Goal: Task Accomplishment & Management: Use online tool/utility

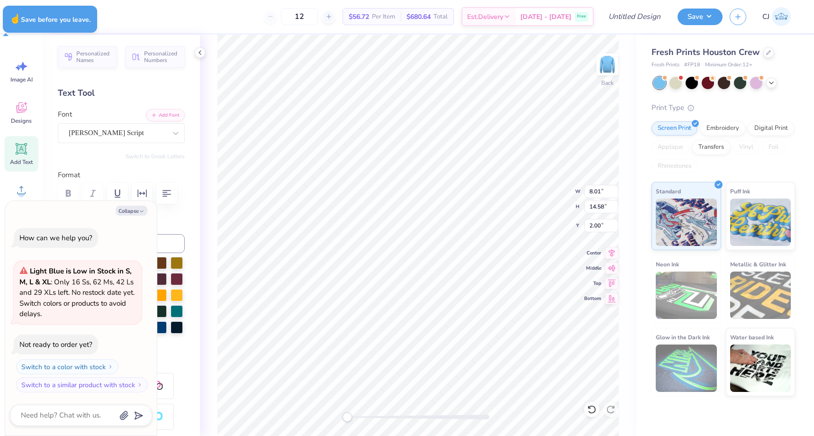
type textarea "x"
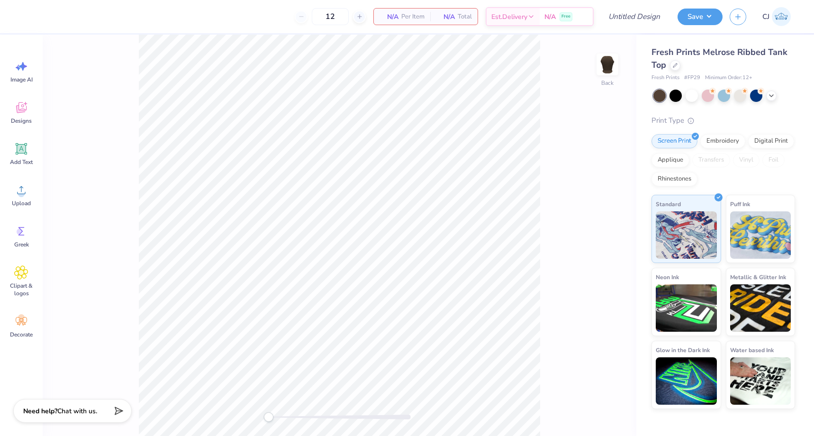
type input "50"
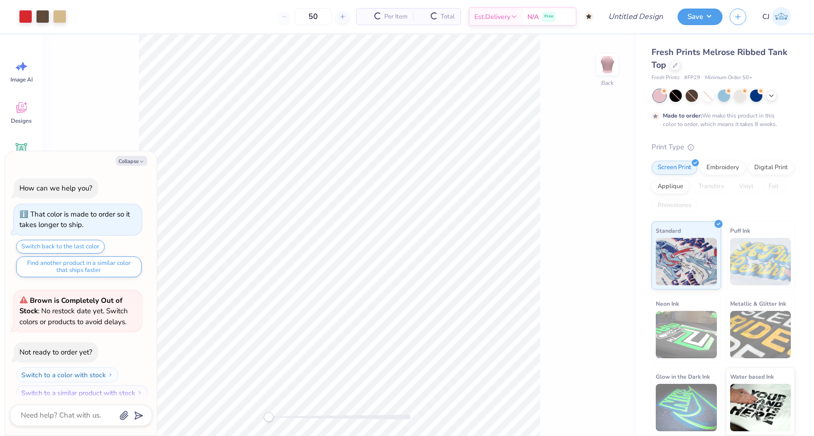
scroll to position [8, 0]
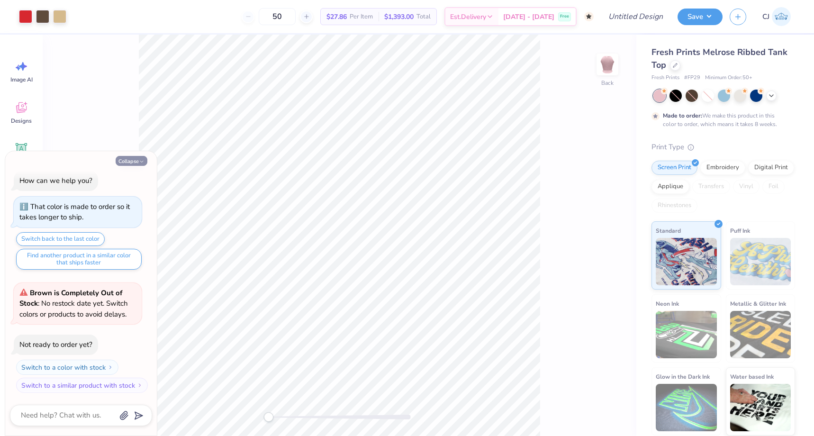
click at [141, 159] on icon "button" at bounding box center [142, 162] width 6 height 6
type textarea "x"
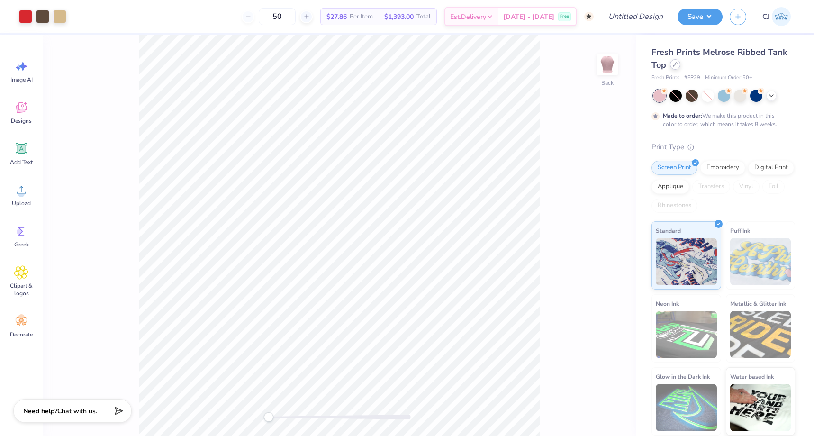
click at [675, 64] on icon at bounding box center [675, 64] width 5 height 5
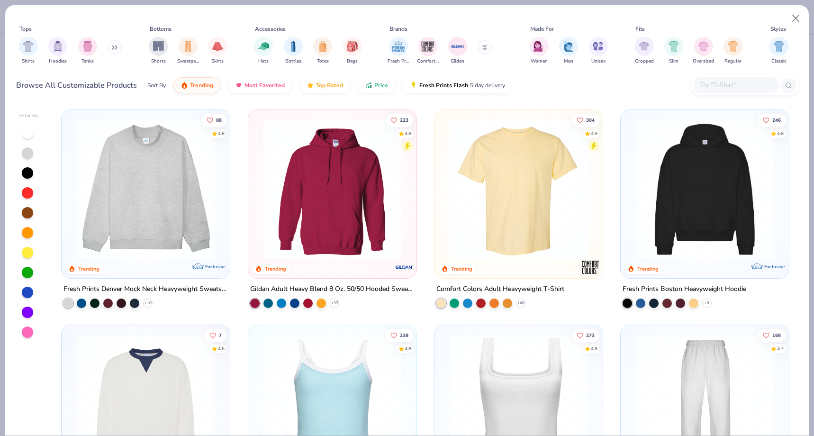
click at [720, 90] on input "text" at bounding box center [735, 85] width 73 height 11
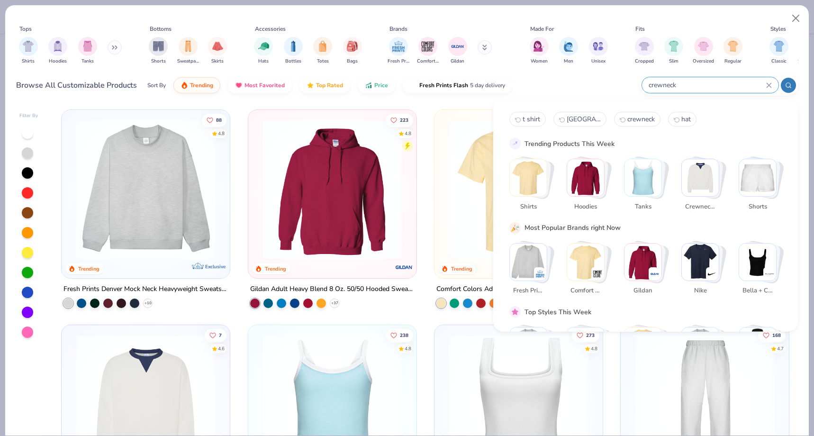
type input "crewneck"
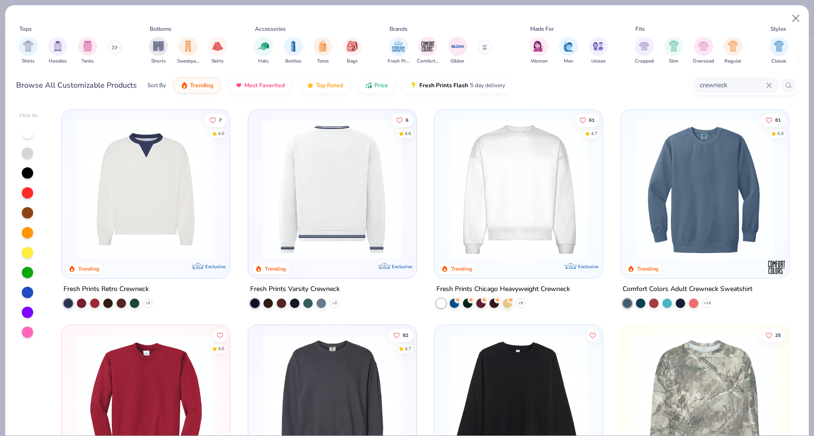
click at [296, 209] on img at bounding box center [331, 189] width 149 height 140
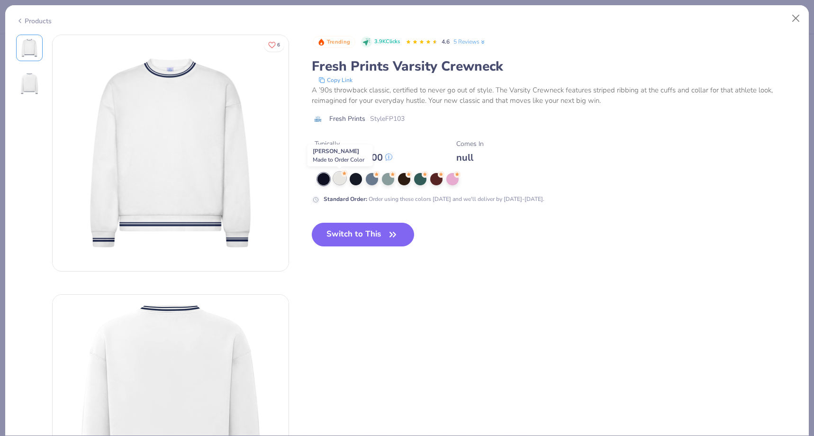
click at [341, 177] on div at bounding box center [340, 178] width 12 height 12
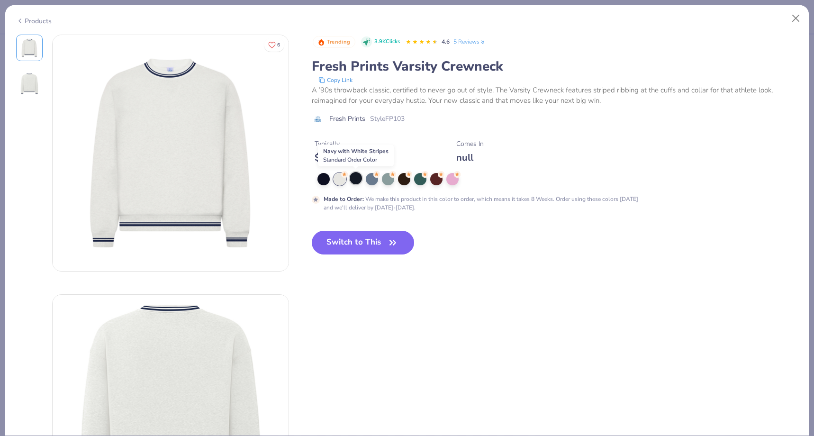
click at [357, 178] on div at bounding box center [356, 178] width 12 height 12
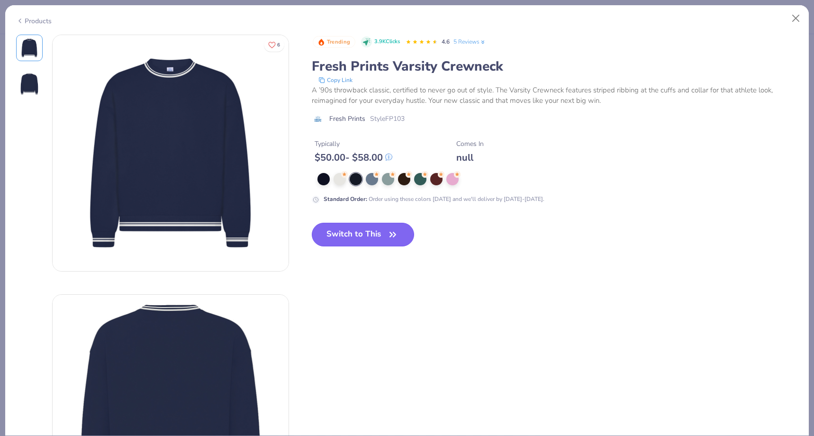
click at [372, 233] on button "Switch to This" at bounding box center [363, 235] width 103 height 24
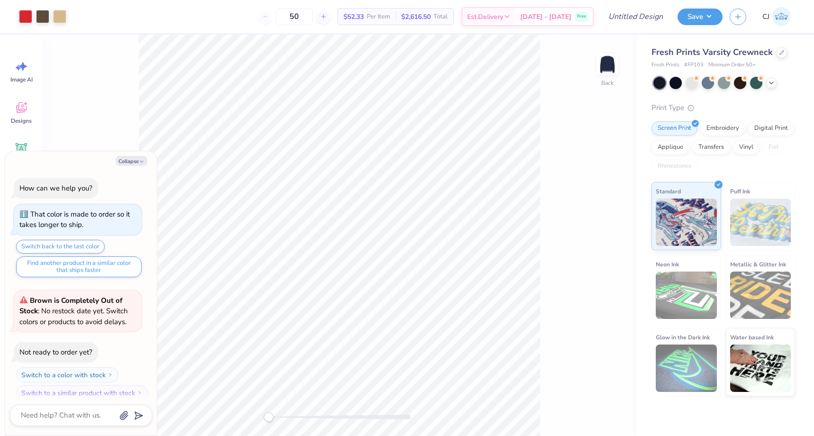
scroll to position [65, 0]
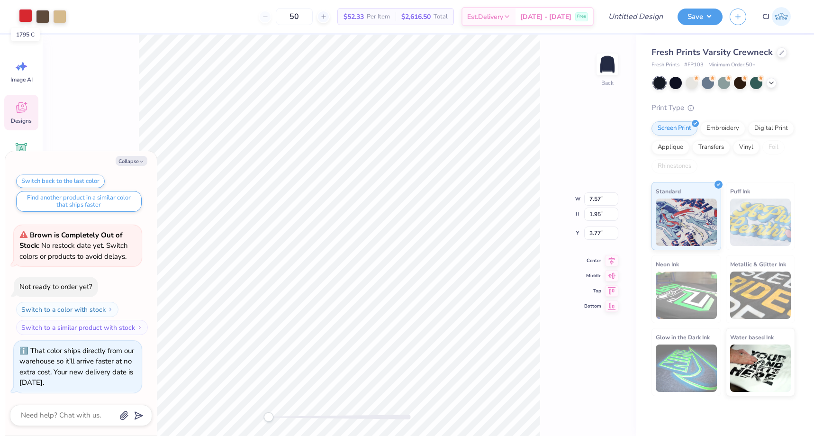
click at [26, 17] on div at bounding box center [25, 15] width 13 height 13
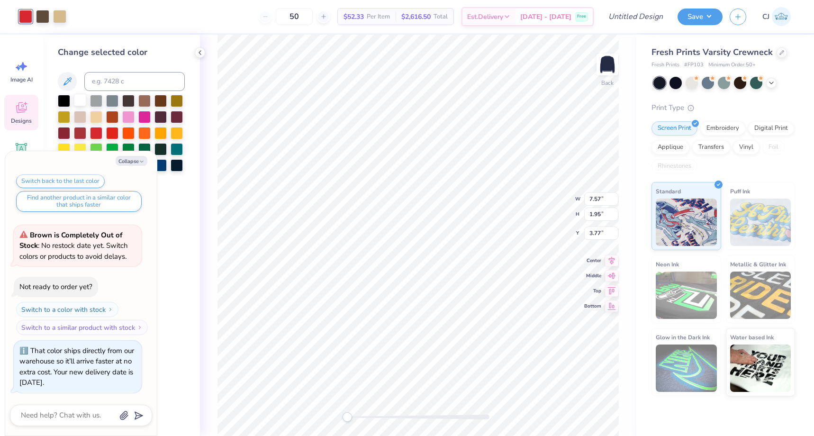
click at [83, 105] on div at bounding box center [80, 100] width 12 height 12
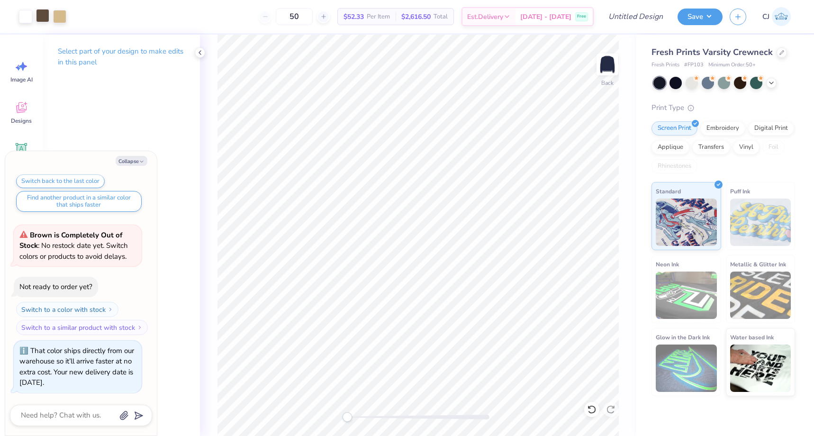
click at [45, 18] on div at bounding box center [42, 15] width 13 height 13
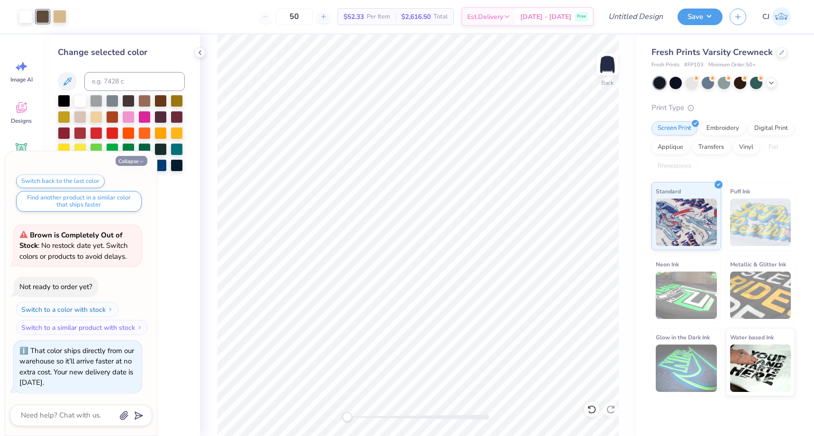
click at [137, 160] on button "Collapse" at bounding box center [132, 161] width 32 height 10
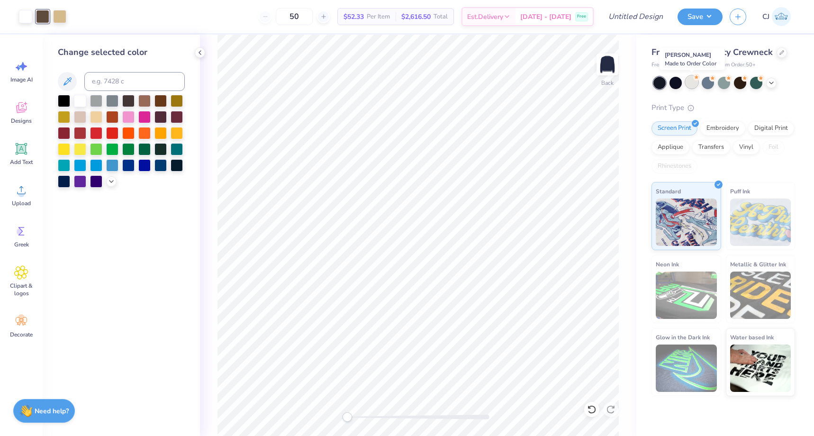
click at [692, 84] on div at bounding box center [692, 82] width 12 height 12
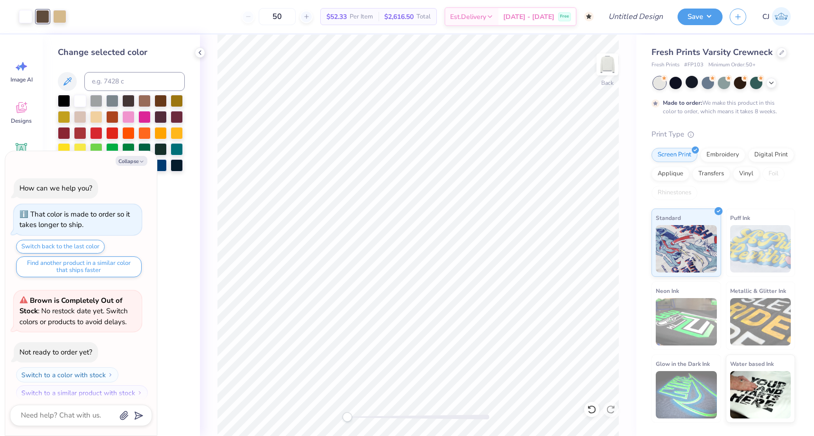
scroll to position [155, 0]
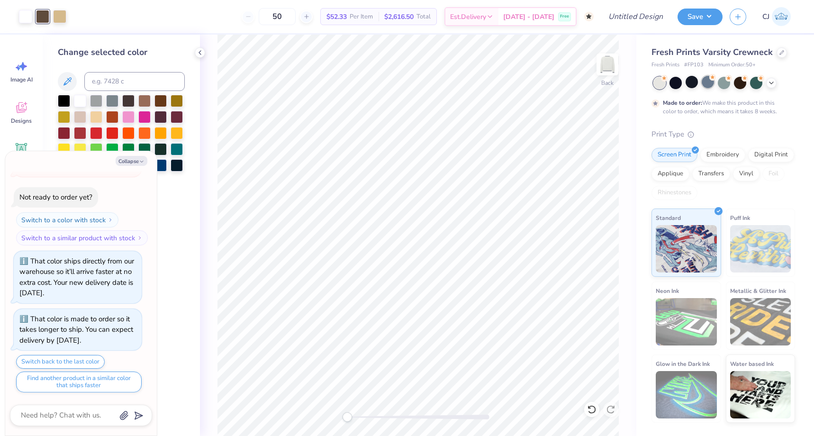
click at [713, 84] on div at bounding box center [708, 82] width 12 height 12
click at [730, 81] on div at bounding box center [724, 82] width 12 height 12
click at [686, 84] on div at bounding box center [692, 82] width 12 height 12
click at [780, 52] on icon at bounding box center [782, 52] width 4 height 4
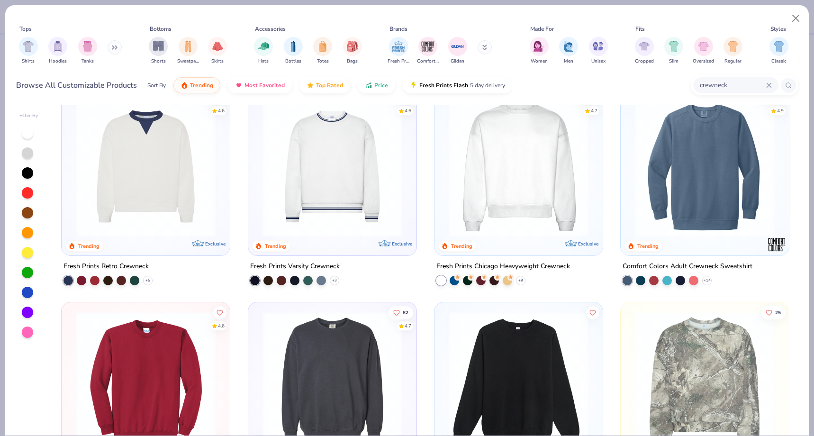
scroll to position [23, 0]
click at [522, 177] on img at bounding box center [518, 166] width 149 height 140
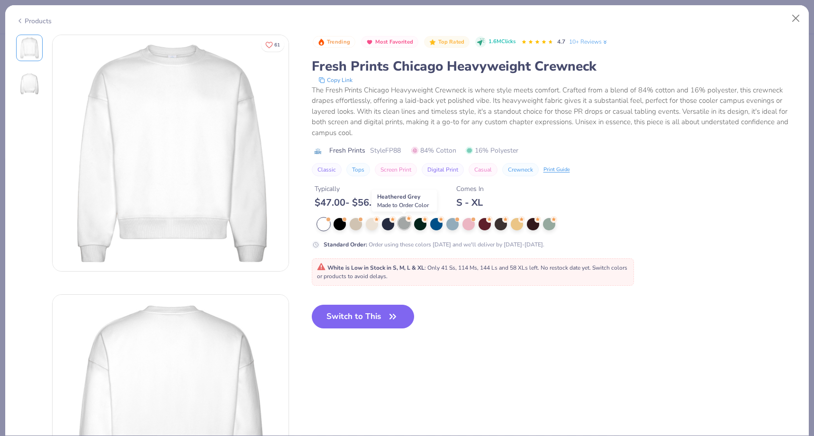
click at [402, 225] on div at bounding box center [404, 223] width 12 height 12
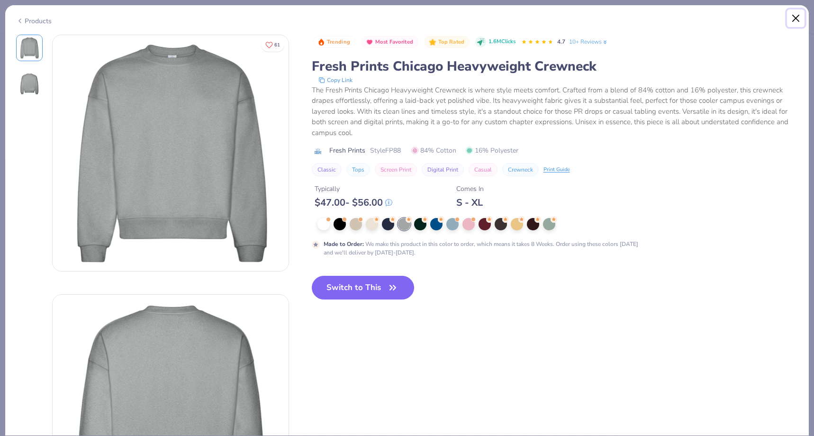
click at [793, 16] on button "Close" at bounding box center [796, 18] width 18 height 18
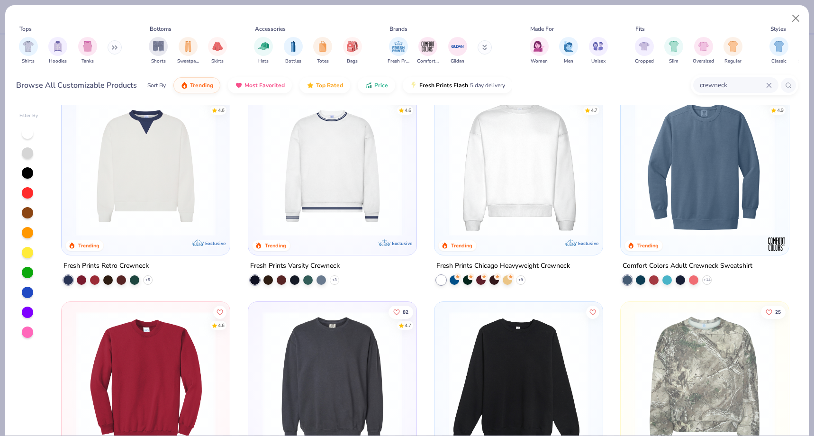
click at [642, 214] on img at bounding box center [704, 166] width 149 height 140
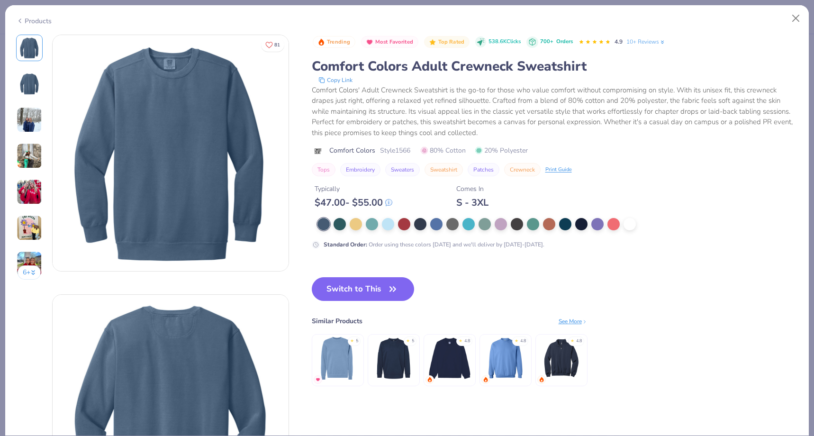
click at [30, 202] on img at bounding box center [30, 192] width 26 height 26
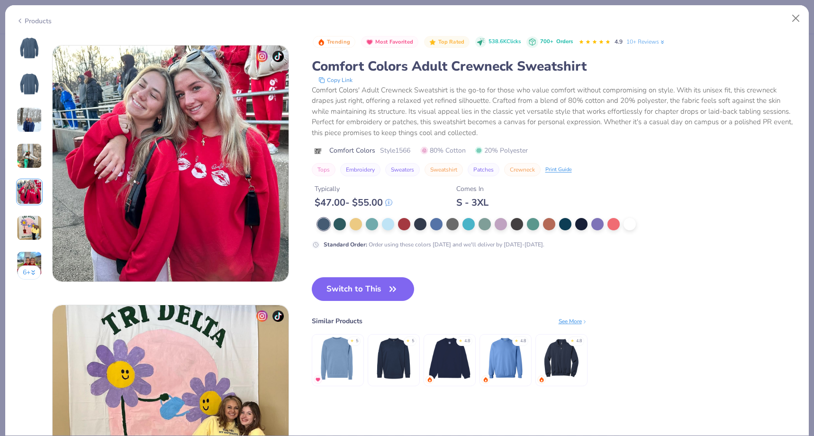
scroll to position [1039, 0]
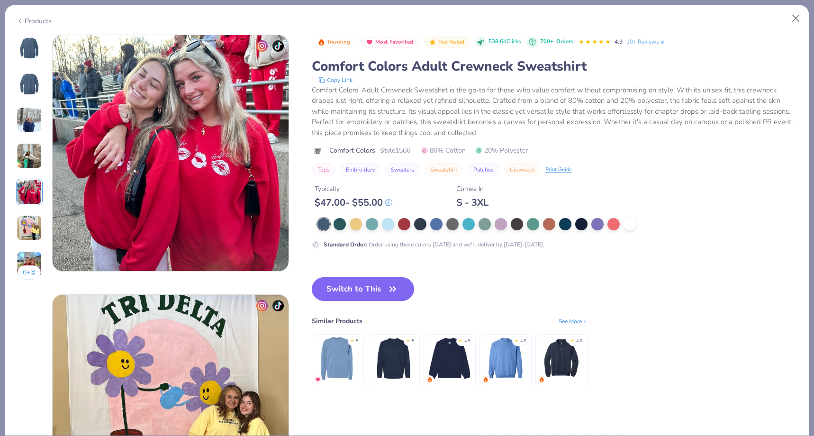
click at [30, 227] on img at bounding box center [30, 228] width 26 height 26
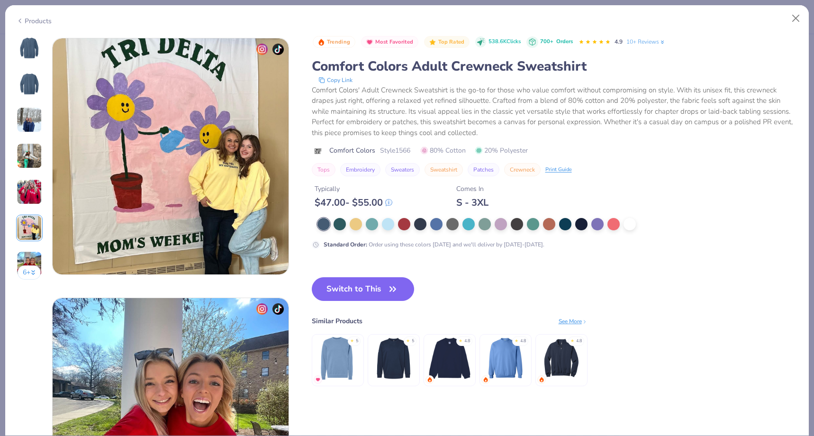
scroll to position [1298, 0]
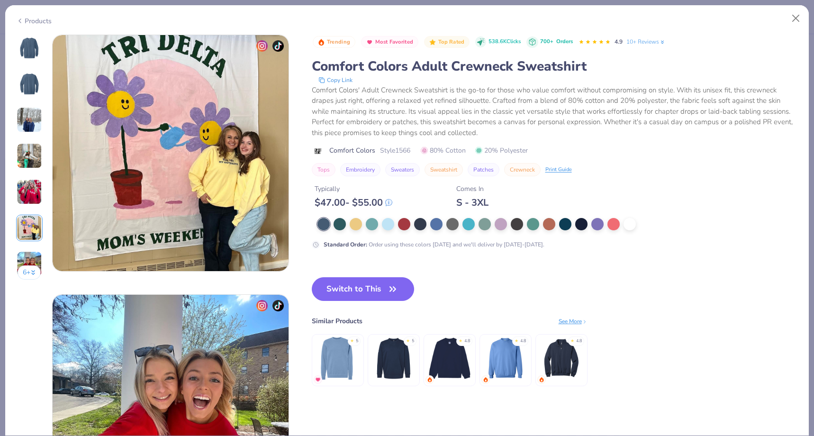
click at [34, 259] on img at bounding box center [30, 264] width 26 height 26
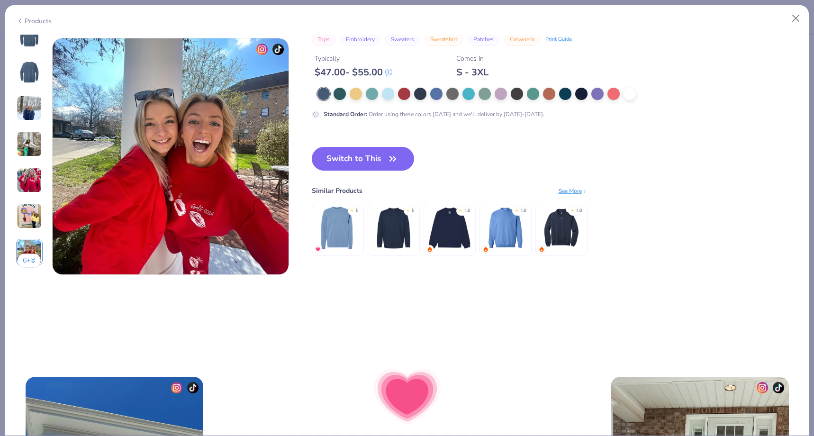
scroll to position [1558, 0]
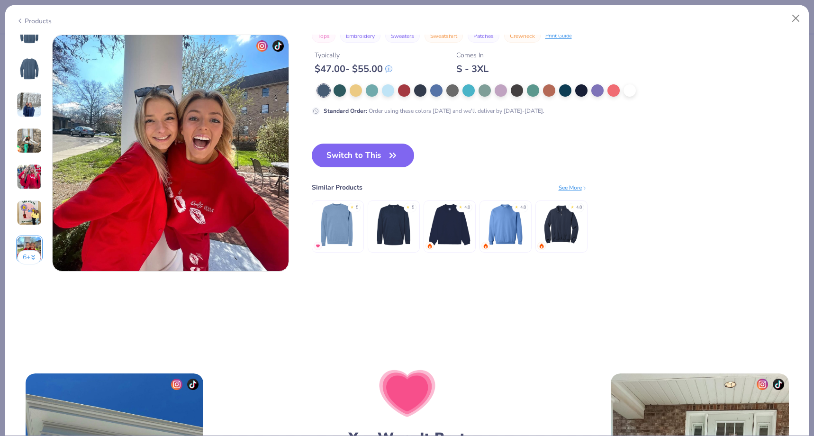
click at [32, 261] on button "6 +" at bounding box center [29, 257] width 23 height 14
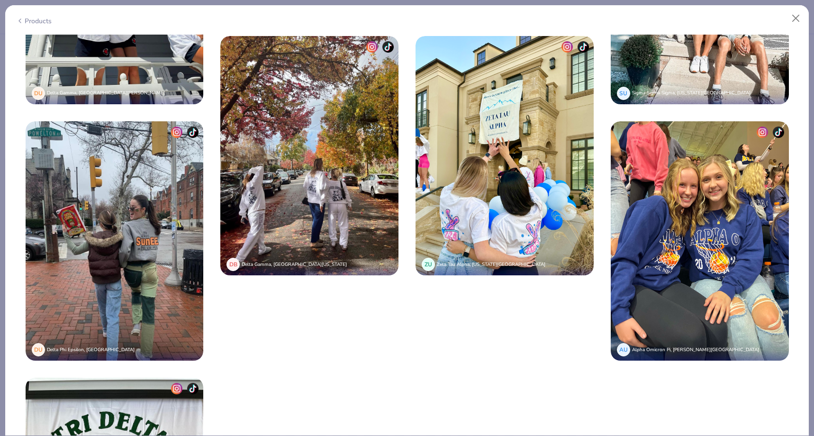
scroll to position [2062, 0]
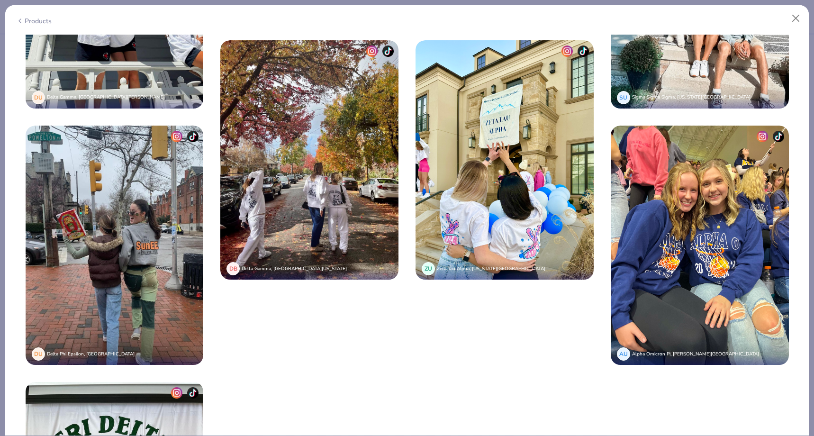
click at [798, 9] on div "Products" at bounding box center [407, 17] width 804 height 25
click at [798, 17] on button "Close" at bounding box center [796, 18] width 18 height 18
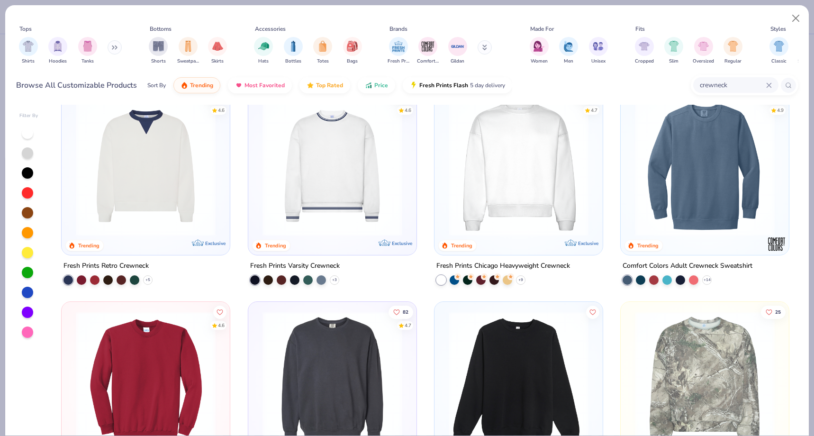
click at [683, 166] on img at bounding box center [704, 166] width 149 height 140
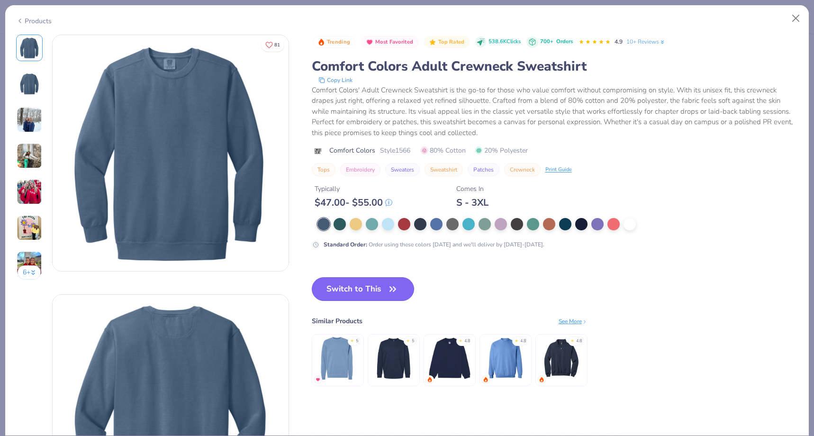
click at [372, 287] on button "Switch to This" at bounding box center [363, 289] width 103 height 24
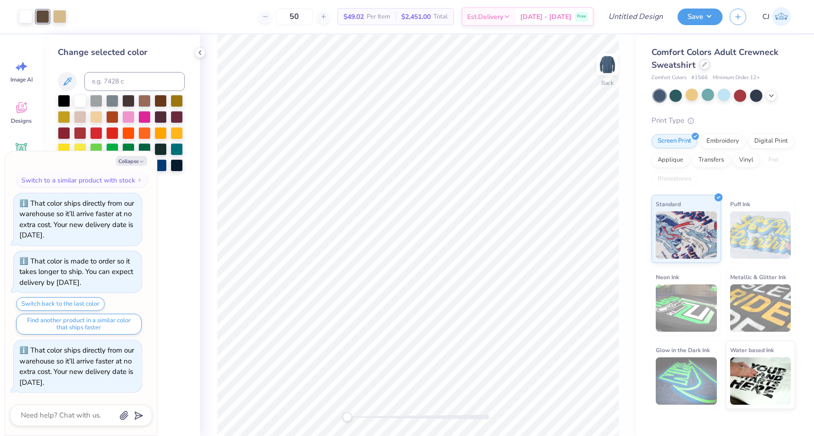
click at [707, 65] on div at bounding box center [704, 64] width 10 height 10
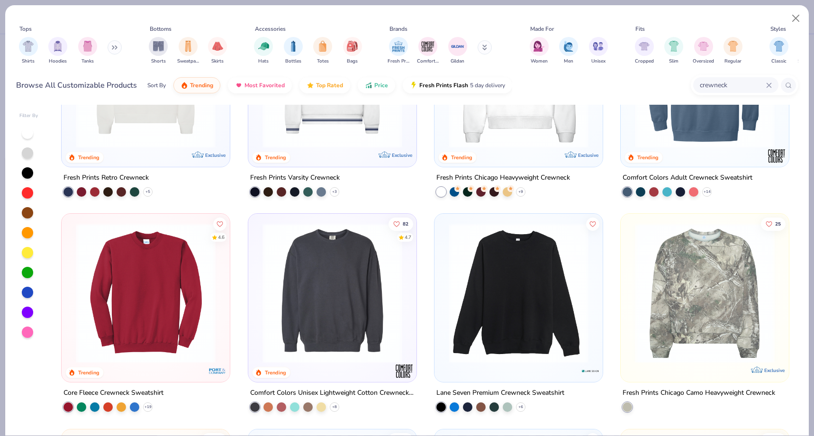
scroll to position [118, 0]
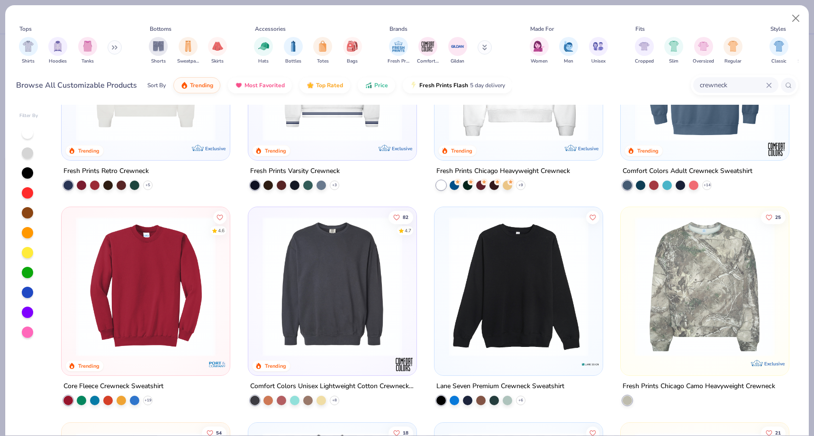
click at [358, 297] on img at bounding box center [332, 287] width 149 height 140
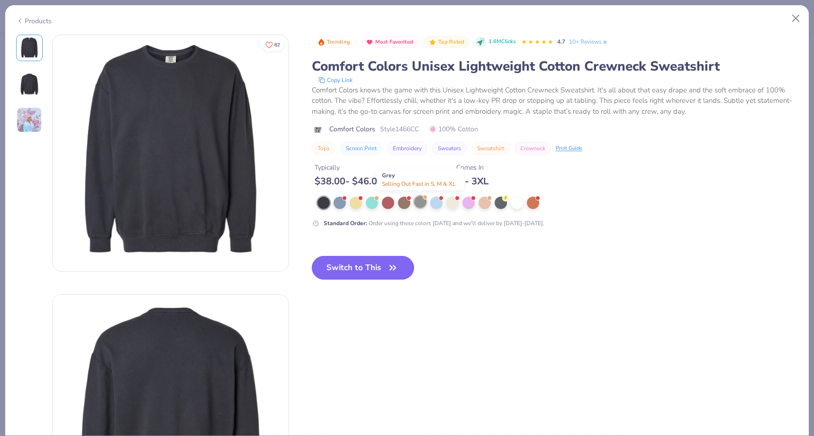
click at [418, 202] on div at bounding box center [420, 202] width 12 height 12
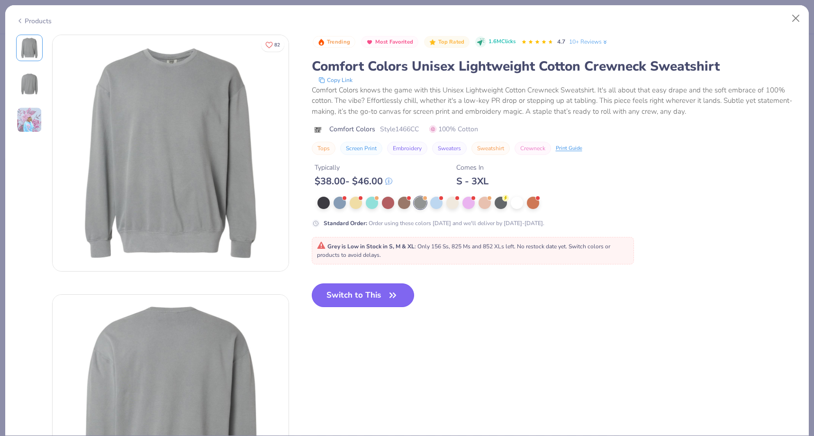
click at [368, 298] on button "Switch to This" at bounding box center [363, 295] width 103 height 24
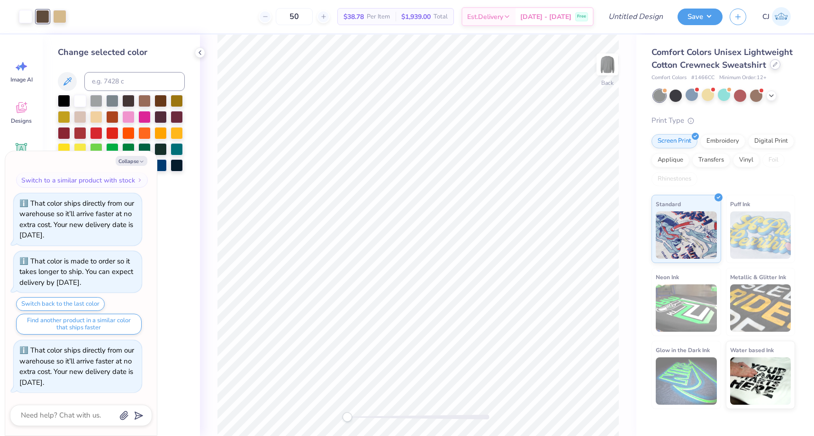
click at [776, 63] on icon at bounding box center [775, 64] width 5 height 5
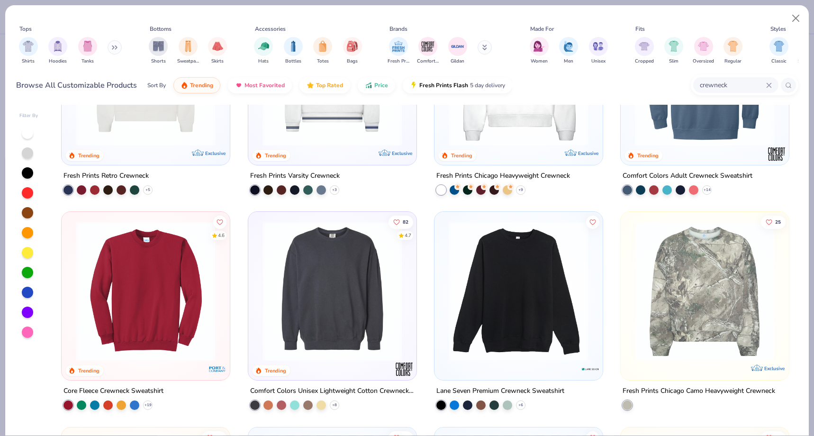
scroll to position [118, 0]
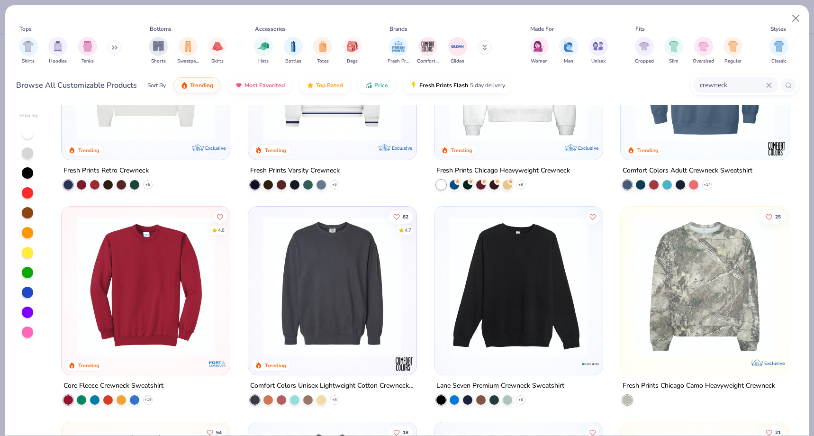
click at [456, 311] on img at bounding box center [518, 286] width 149 height 140
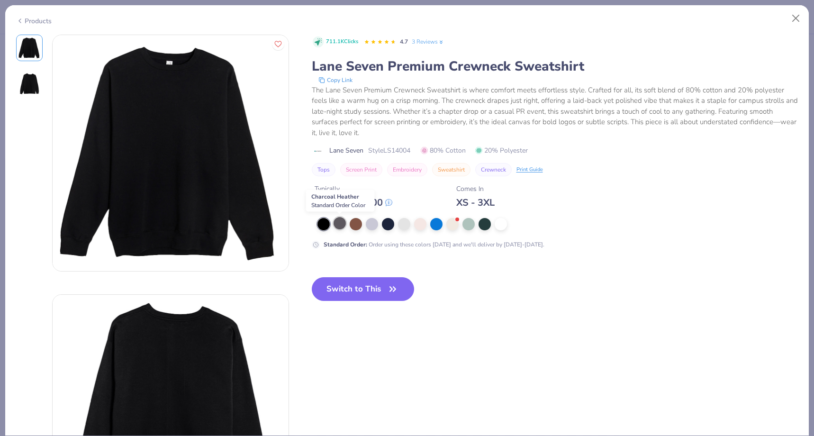
click at [340, 226] on div at bounding box center [340, 223] width 12 height 12
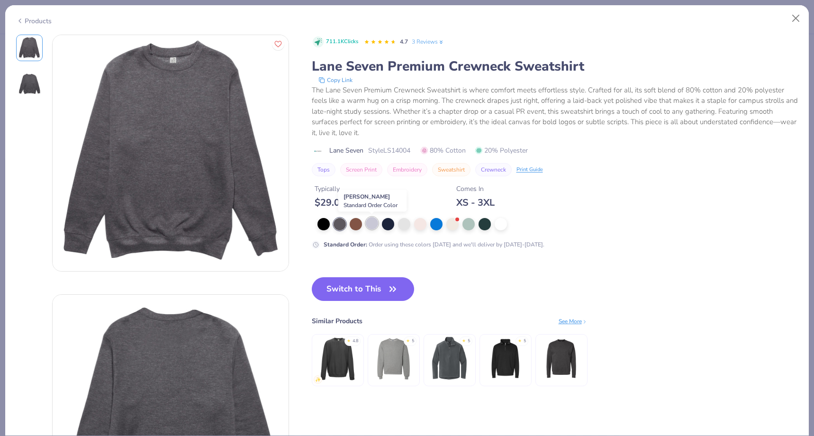
click at [371, 226] on div at bounding box center [372, 223] width 12 height 12
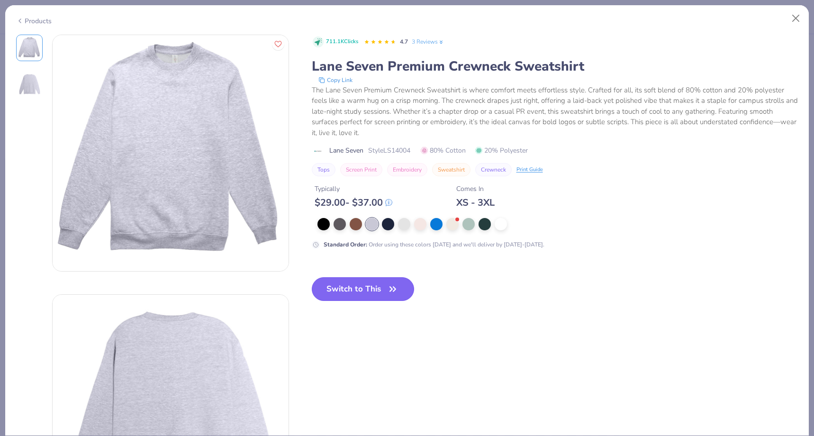
click at [334, 292] on button "Switch to This" at bounding box center [363, 289] width 103 height 24
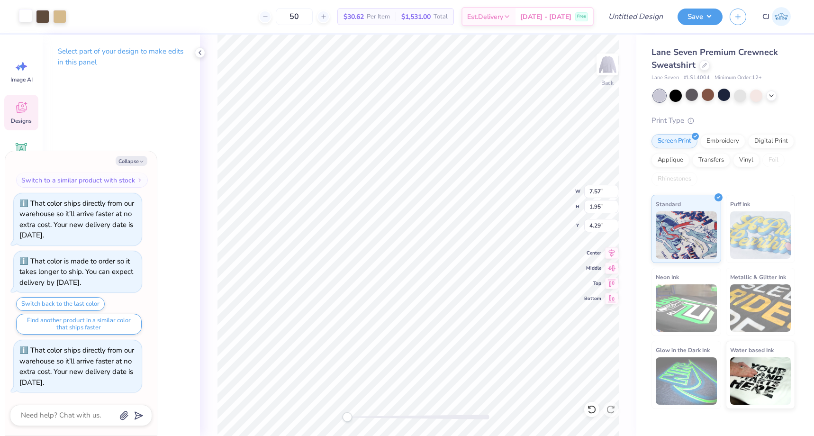
click at [24, 13] on div at bounding box center [25, 15] width 13 height 13
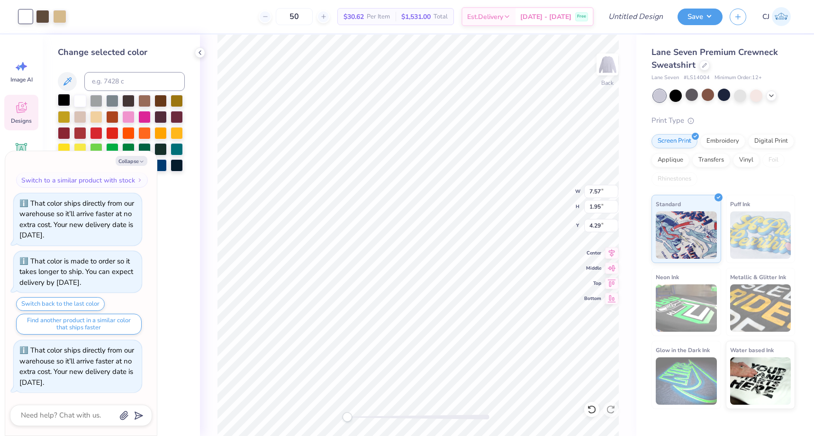
click at [65, 99] on div at bounding box center [64, 100] width 12 height 12
click at [140, 161] on icon "button" at bounding box center [142, 162] width 6 height 6
type textarea "x"
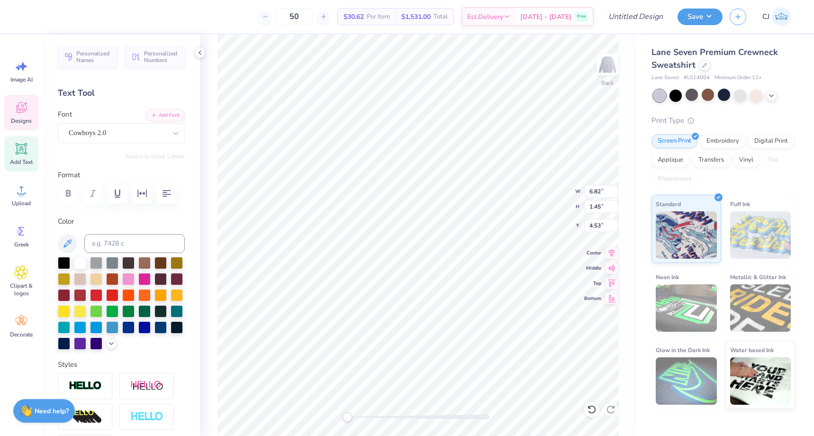
type textarea "K"
type textarea "gphi"
click at [461, 297] on li "Group" at bounding box center [477, 301] width 74 height 18
type input "7.76"
type input "2.35"
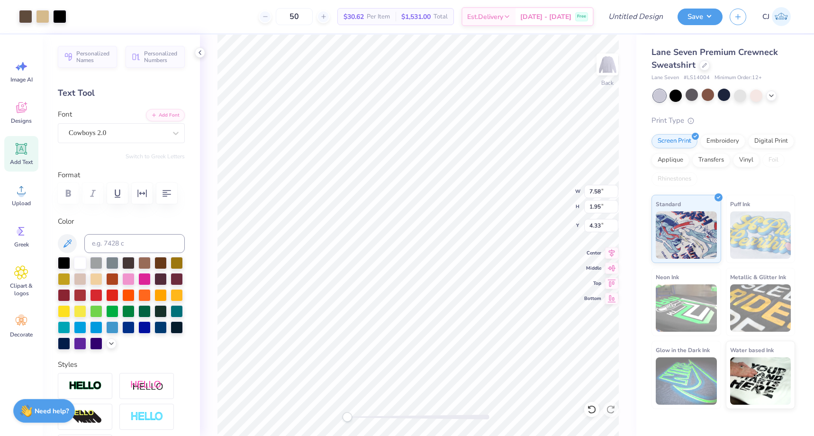
type input "1.27"
click at [62, 19] on div at bounding box center [59, 15] width 13 height 13
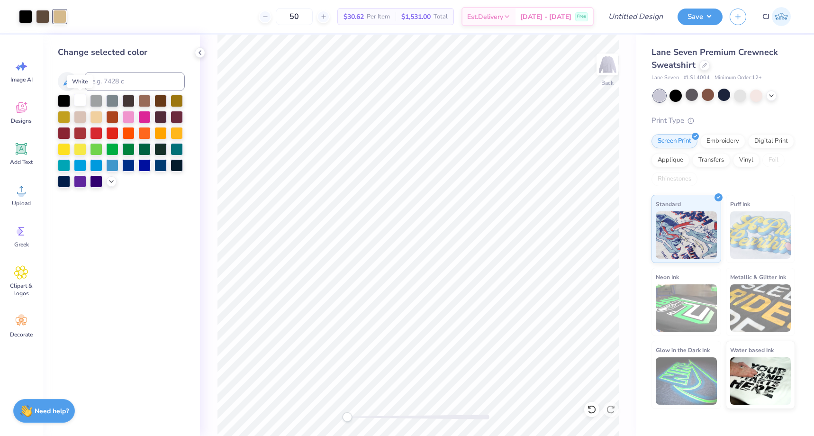
click at [78, 100] on div at bounding box center [80, 100] width 12 height 12
click at [39, 16] on div at bounding box center [42, 15] width 13 height 13
click at [94, 133] on div at bounding box center [96, 132] width 12 height 12
click at [93, 104] on div at bounding box center [96, 100] width 12 height 12
click at [111, 104] on div at bounding box center [112, 100] width 12 height 12
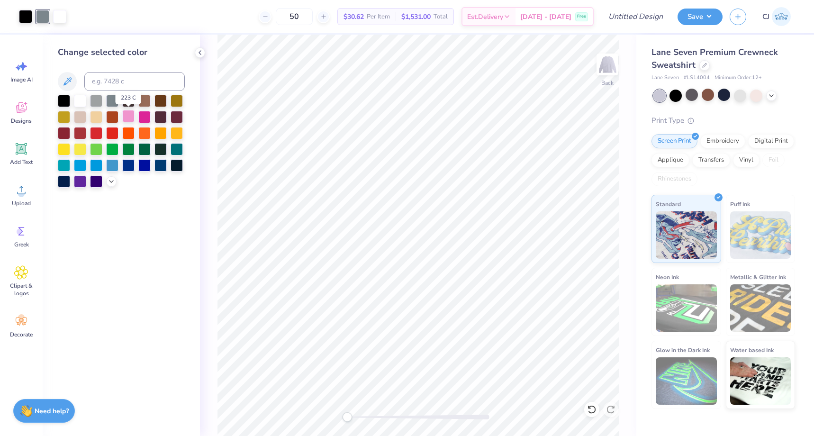
click at [128, 117] on div at bounding box center [128, 116] width 12 height 12
click at [163, 102] on div at bounding box center [160, 100] width 12 height 12
click at [148, 102] on div at bounding box center [144, 100] width 12 height 12
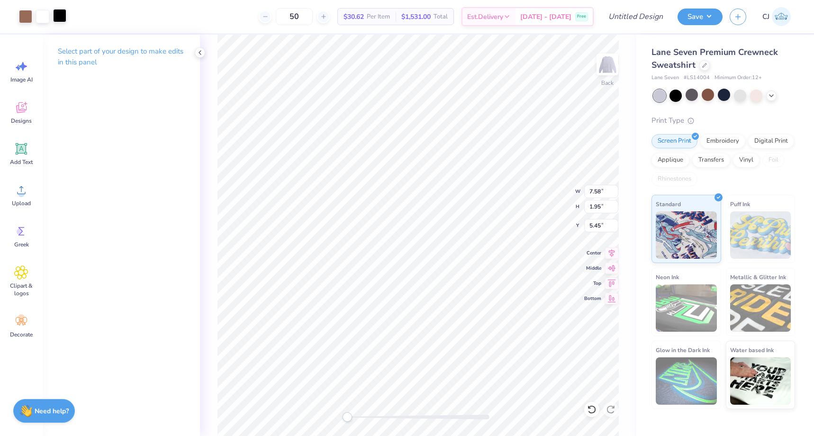
click at [62, 15] on div at bounding box center [59, 15] width 13 height 13
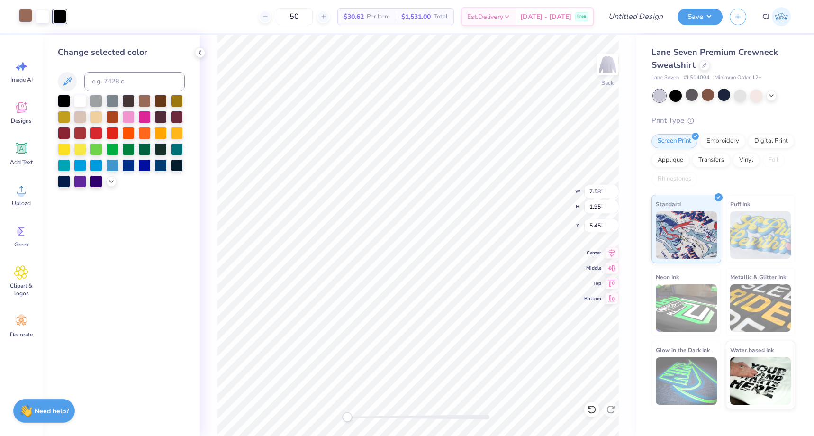
click at [25, 16] on div at bounding box center [25, 15] width 13 height 13
click at [84, 100] on div at bounding box center [80, 100] width 12 height 12
click at [592, 409] on icon at bounding box center [591, 409] width 9 height 9
click at [59, 17] on div at bounding box center [59, 15] width 13 height 13
click at [42, 18] on div at bounding box center [42, 15] width 13 height 13
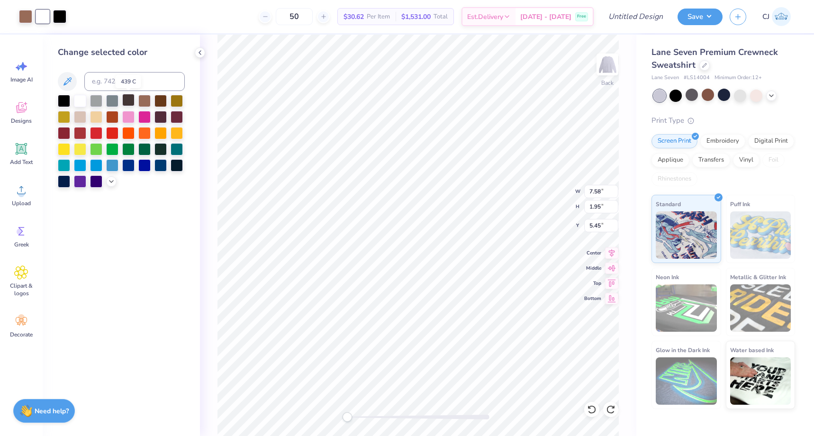
click at [131, 102] on div at bounding box center [128, 100] width 12 height 12
click at [21, 16] on div at bounding box center [25, 15] width 13 height 13
click at [79, 98] on div at bounding box center [80, 100] width 12 height 12
click at [41, 17] on div at bounding box center [42, 15] width 13 height 13
click at [65, 98] on div at bounding box center [64, 100] width 12 height 12
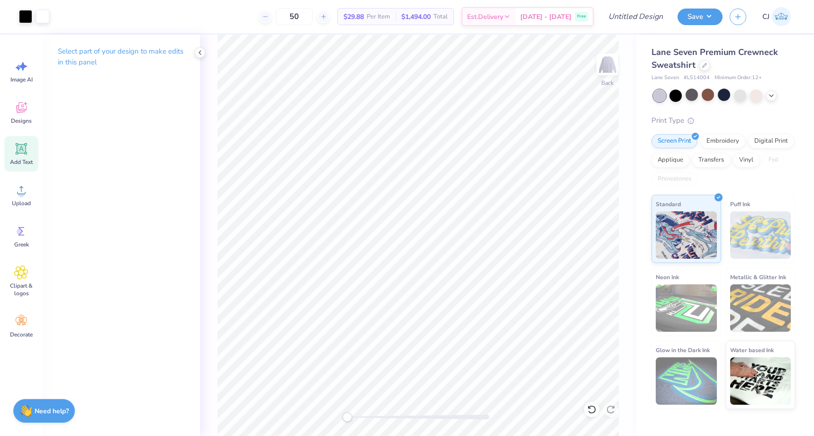
click at [22, 156] on div "Add Text" at bounding box center [21, 154] width 34 height 36
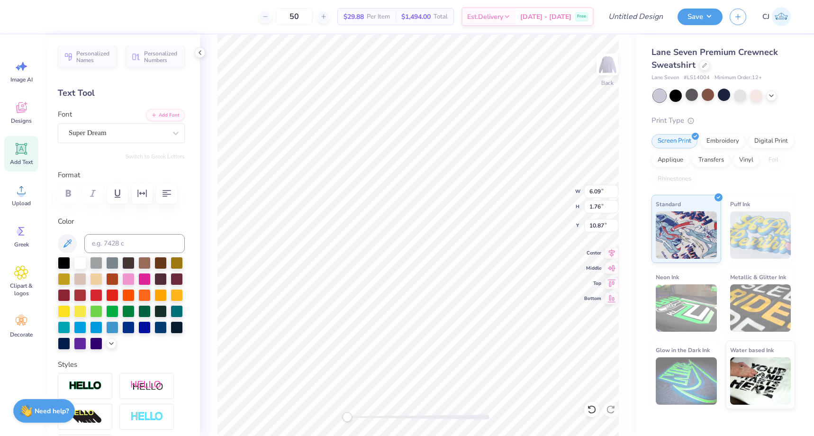
type textarea "V"
type textarea "VIVA [GEOGRAPHIC_DATA] DATE PARTY 2025"
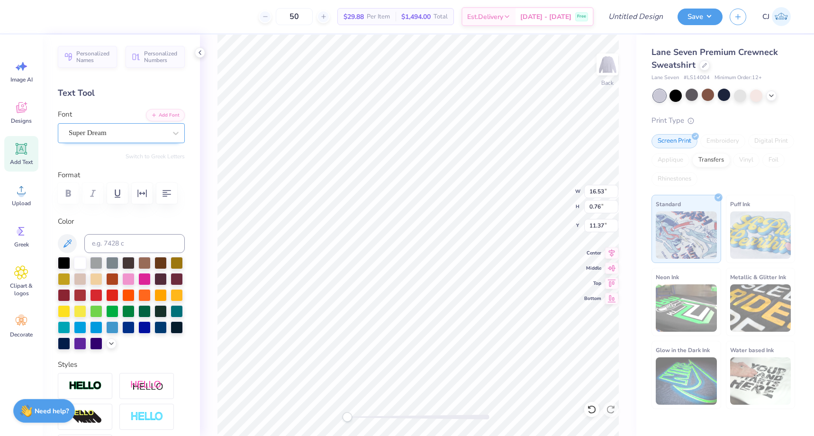
click at [94, 134] on div "Super Dream" at bounding box center [117, 133] width 99 height 15
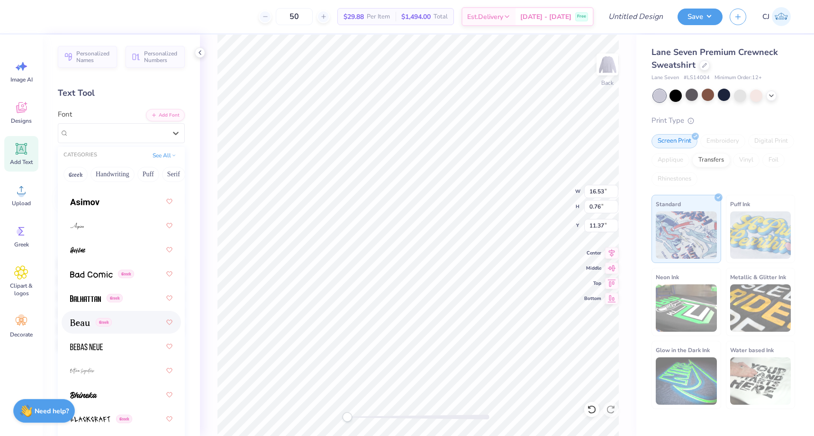
scroll to position [553, 0]
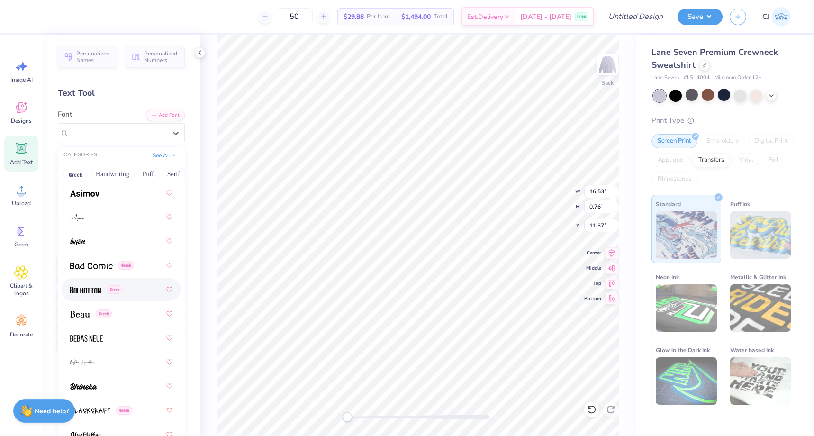
click at [90, 286] on span at bounding box center [85, 290] width 31 height 10
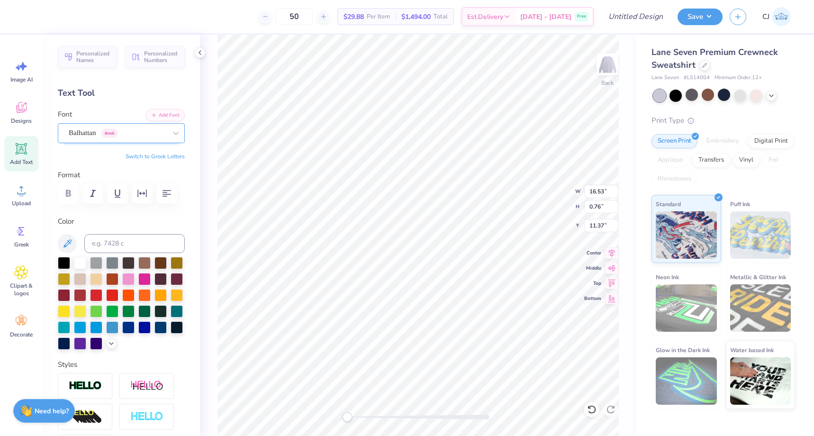
click at [133, 132] on div "Balhattan Greek" at bounding box center [117, 133] width 99 height 15
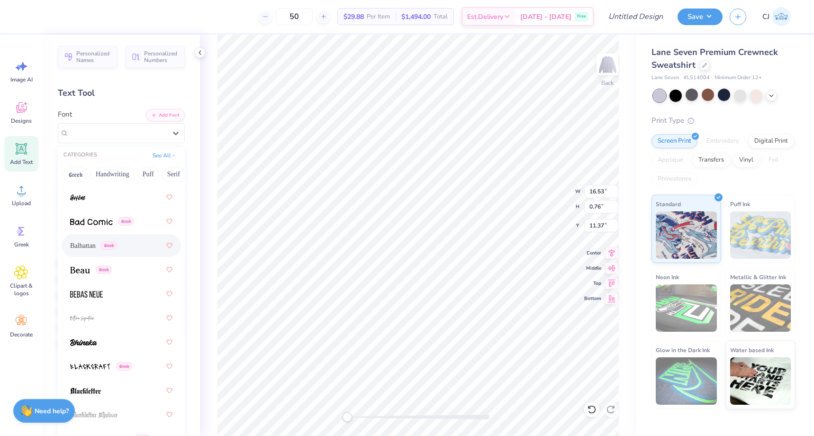
scroll to position [606, 0]
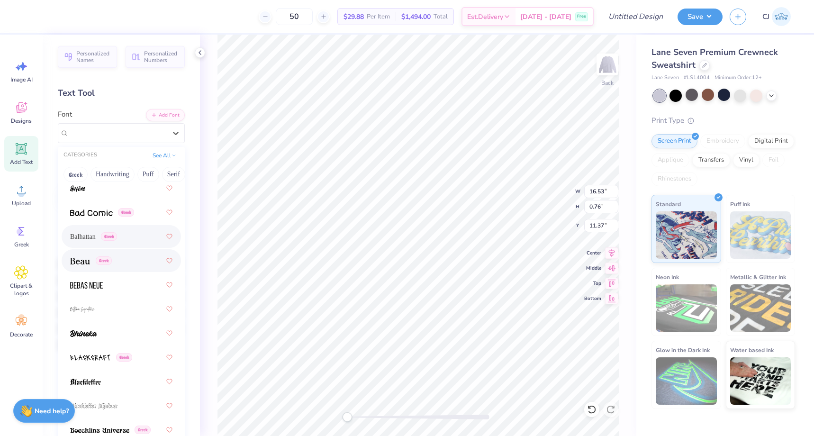
click at [80, 259] on img at bounding box center [80, 261] width 20 height 7
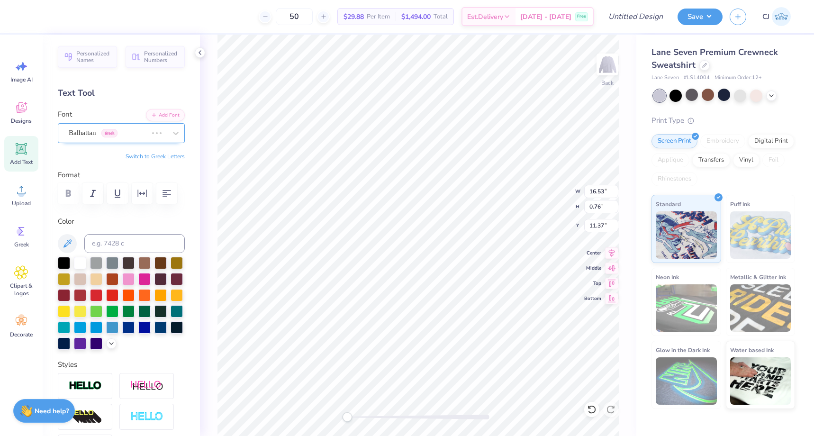
click at [136, 132] on div "Balhattan Greek" at bounding box center [108, 133] width 81 height 15
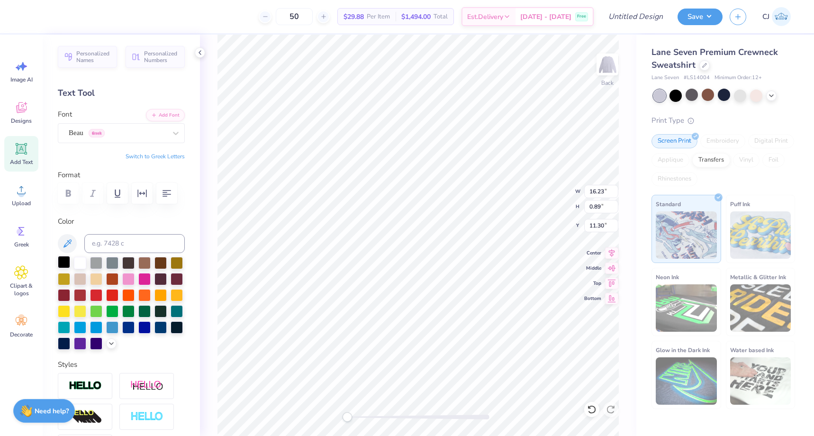
click at [64, 261] on div at bounding box center [64, 262] width 12 height 12
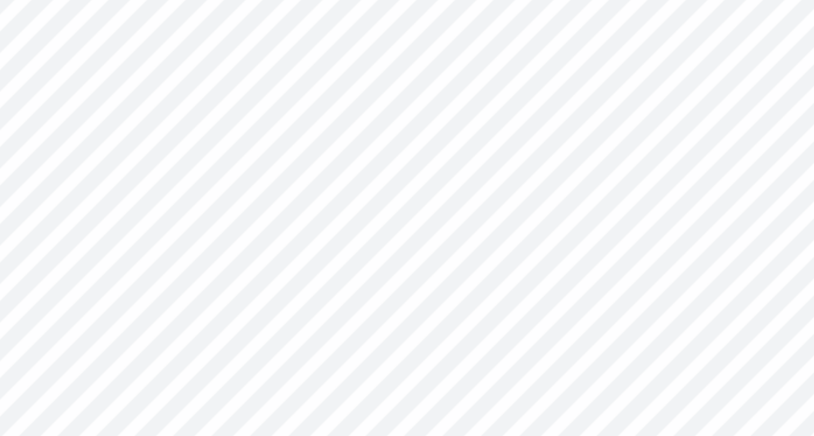
type input "0.96"
type input "0.69"
type input "6.67"
type input "0.31"
type input "0.46"
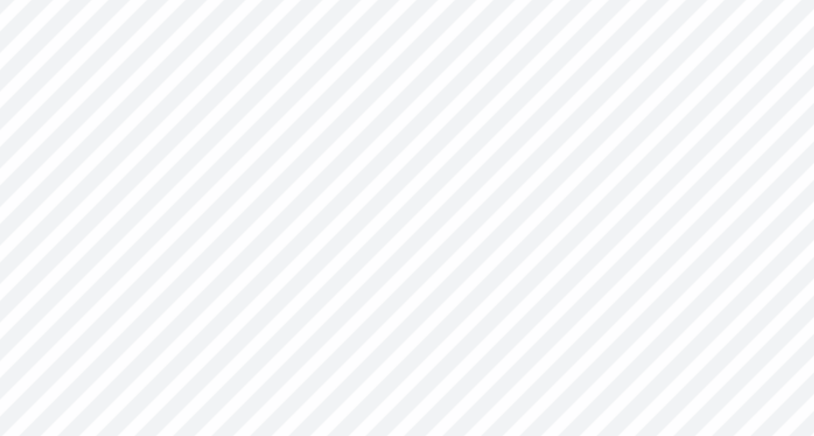
type input "6.83"
type input "0.39"
type input "0.42"
type input "5.93"
type textarea "4"
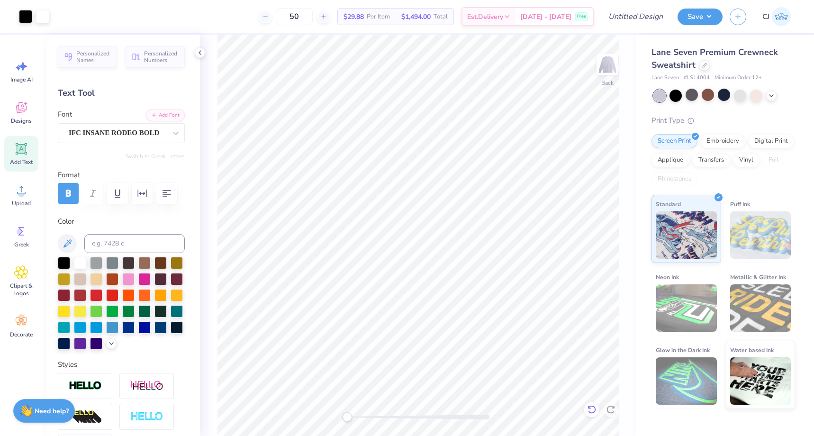
click at [588, 410] on icon at bounding box center [591, 409] width 9 height 9
click at [589, 410] on icon at bounding box center [591, 409] width 9 height 9
click at [591, 411] on icon at bounding box center [591, 409] width 9 height 9
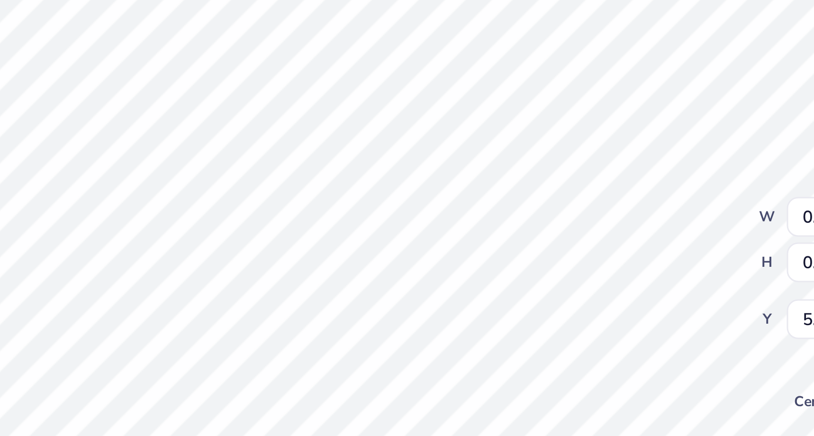
type textarea "4"
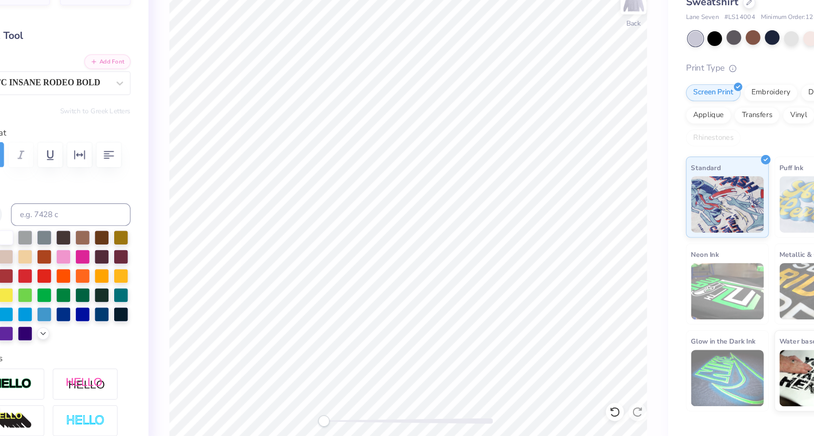
scroll to position [0, 0]
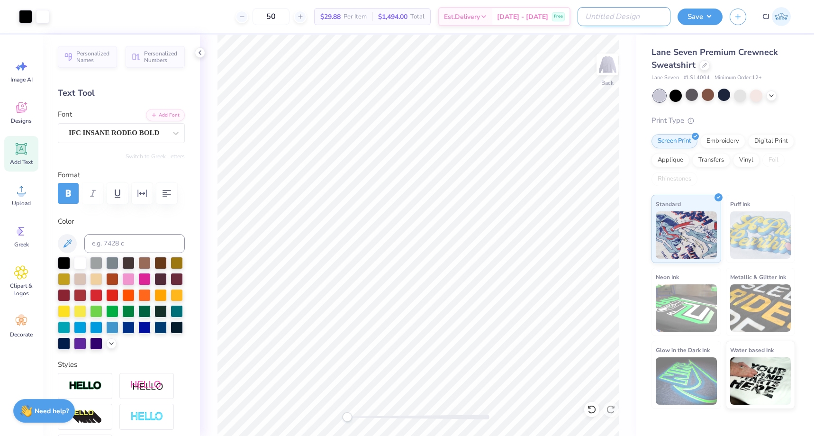
click at [657, 23] on input "Design Title" at bounding box center [624, 16] width 93 height 19
type input "Gamma Phi Beta Viva [GEOGRAPHIC_DATA] 2025"
click at [703, 18] on button "Save" at bounding box center [700, 15] width 45 height 17
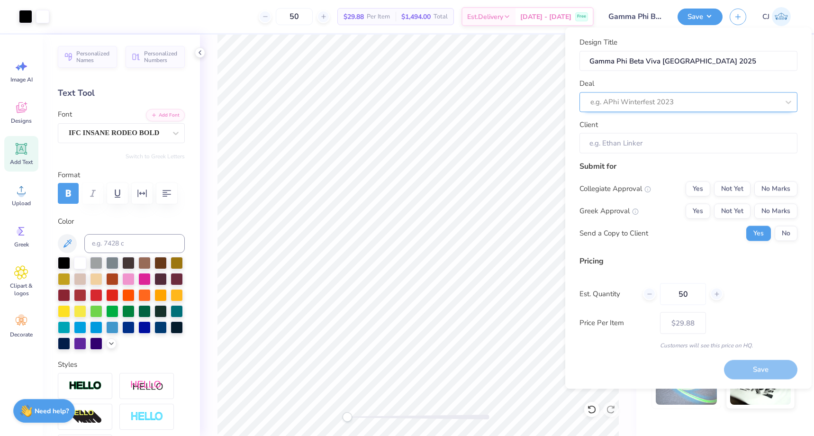
click at [654, 103] on div at bounding box center [684, 102] width 189 height 13
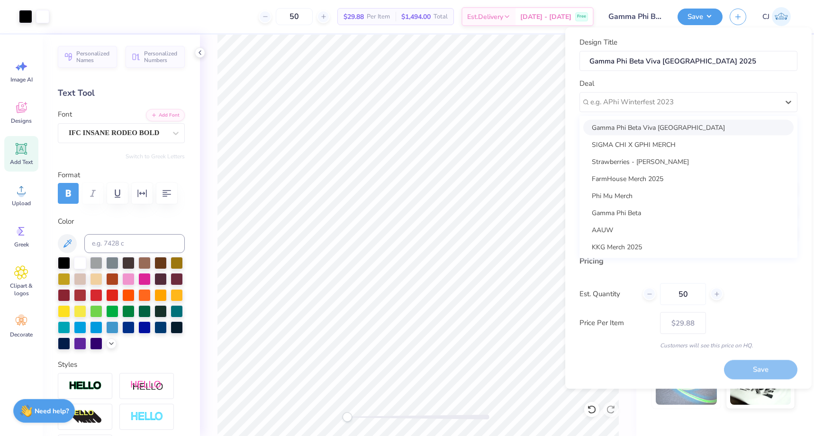
click at [636, 129] on div "Gamma Phi Beta Viva [GEOGRAPHIC_DATA]" at bounding box center [688, 127] width 210 height 16
type input "[PERSON_NAME]"
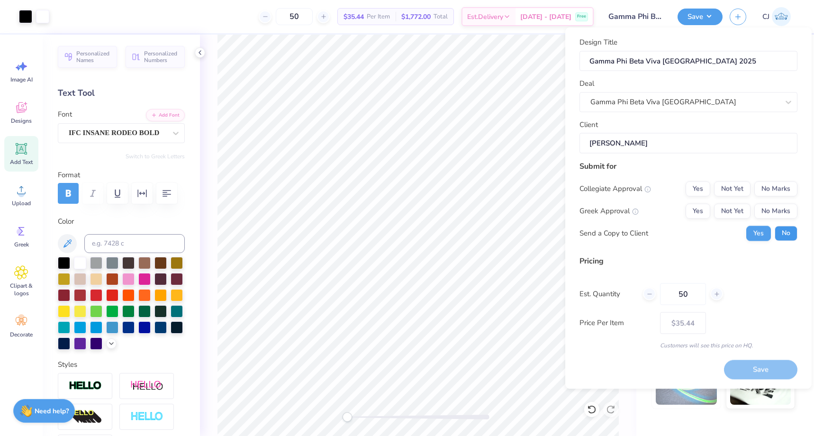
click at [786, 232] on button "No" at bounding box center [786, 233] width 23 height 15
click at [701, 213] on button "Yes" at bounding box center [698, 210] width 25 height 15
click at [785, 188] on button "No Marks" at bounding box center [775, 188] width 43 height 15
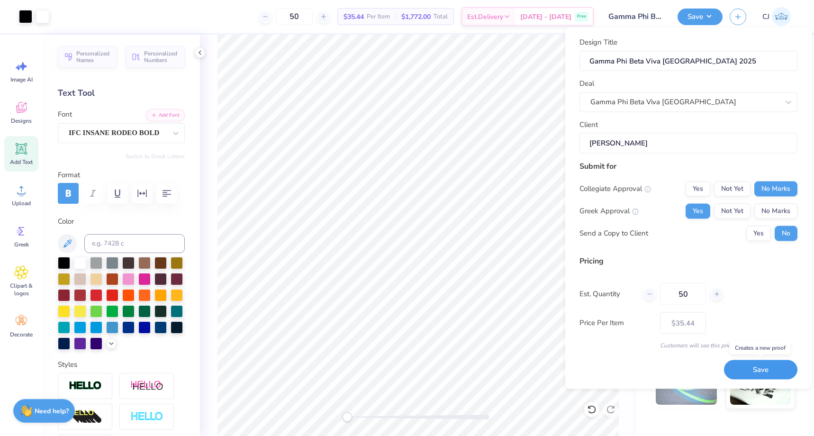
click at [761, 374] on button "Save" at bounding box center [760, 369] width 73 height 19
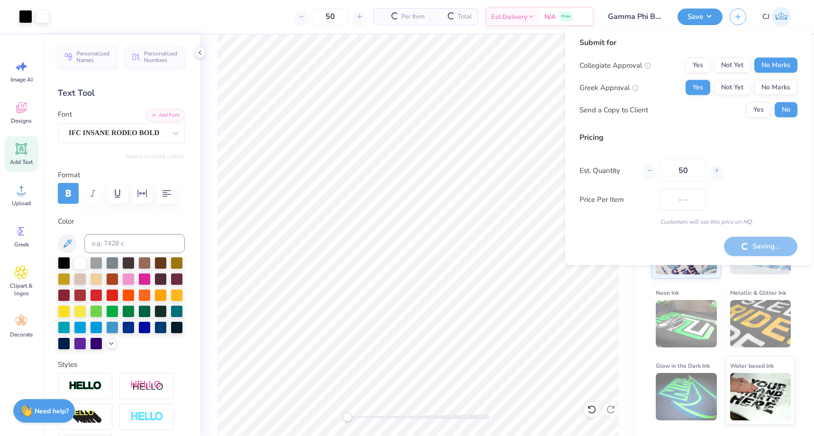
type input "$29.88"
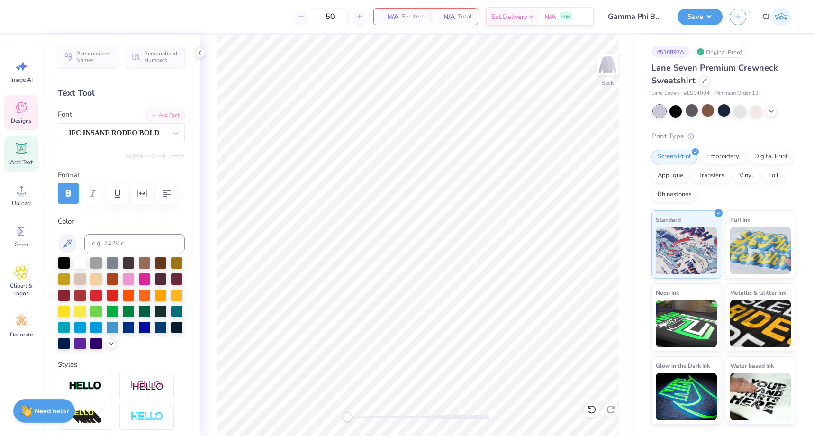
click at [21, 121] on span "Designs" at bounding box center [21, 121] width 21 height 8
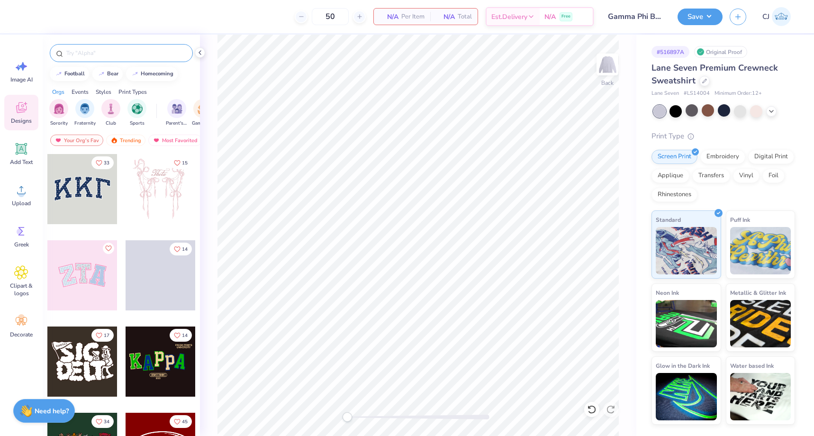
click at [82, 53] on input "text" at bounding box center [125, 52] width 121 height 9
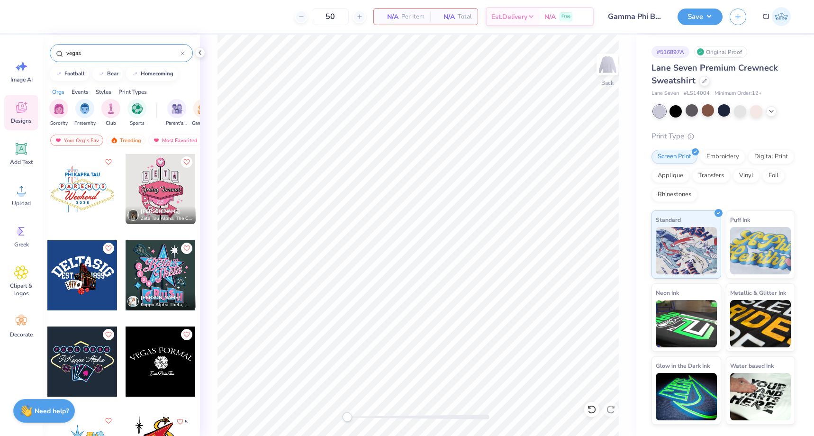
drag, startPoint x: 91, startPoint y: 53, endPoint x: 60, endPoint y: 51, distance: 31.8
click at [60, 51] on div "vegas" at bounding box center [121, 53] width 143 height 18
click at [105, 52] on input "vegas" at bounding box center [122, 52] width 115 height 9
drag, startPoint x: 104, startPoint y: 53, endPoint x: 57, endPoint y: 51, distance: 46.9
click at [57, 51] on div "vegas" at bounding box center [121, 53] width 143 height 18
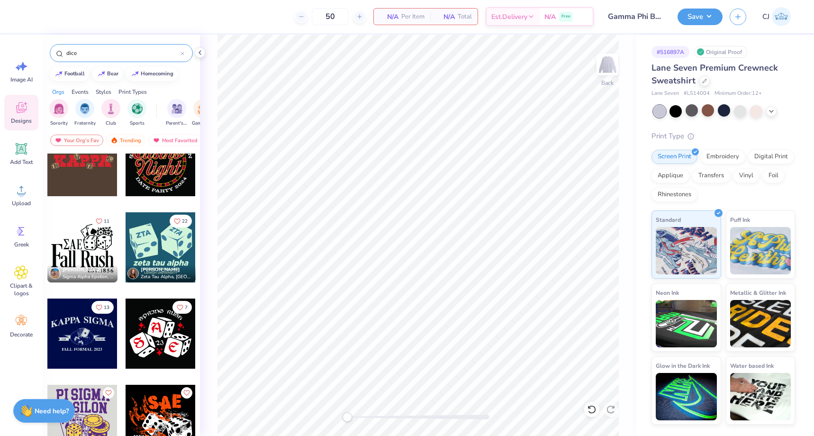
scroll to position [945, 0]
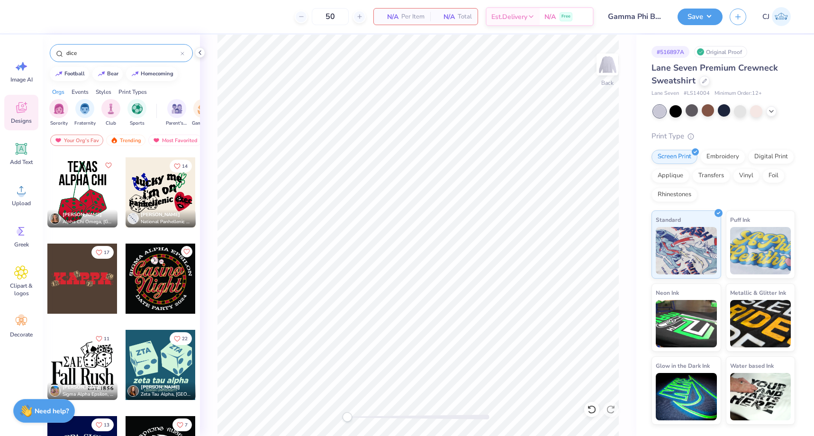
click at [88, 283] on div at bounding box center [82, 279] width 70 height 70
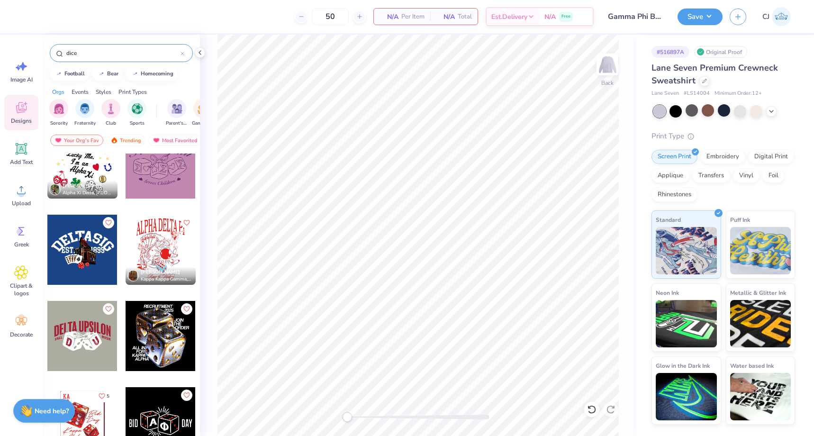
scroll to position [0, 0]
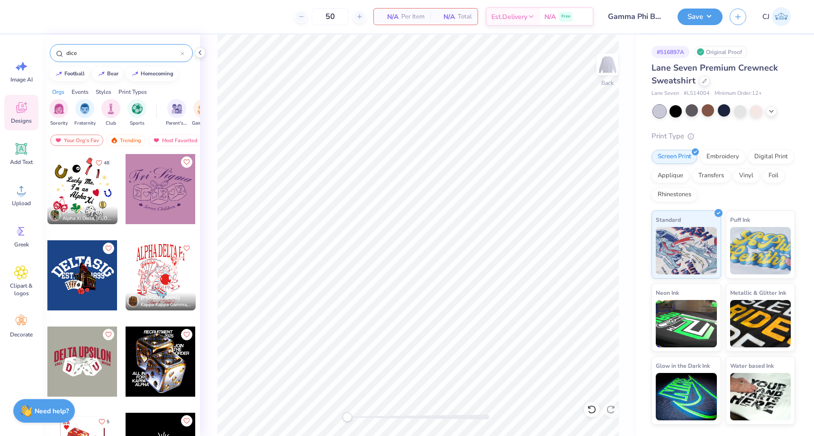
click at [109, 55] on input "dice" at bounding box center [122, 52] width 115 height 9
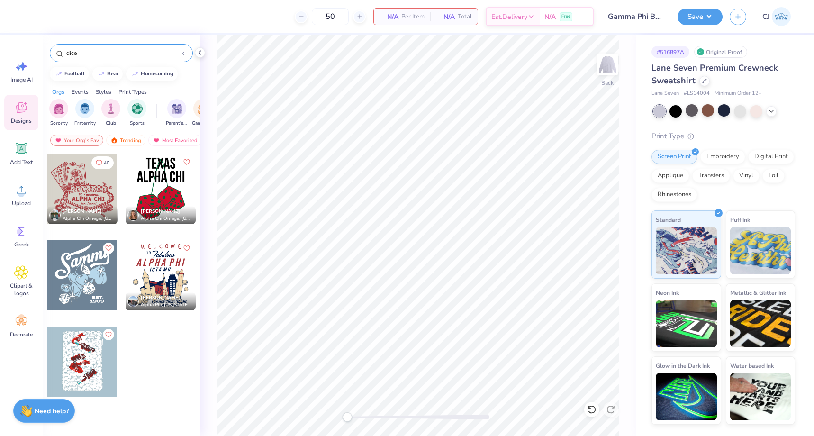
type input "dice"
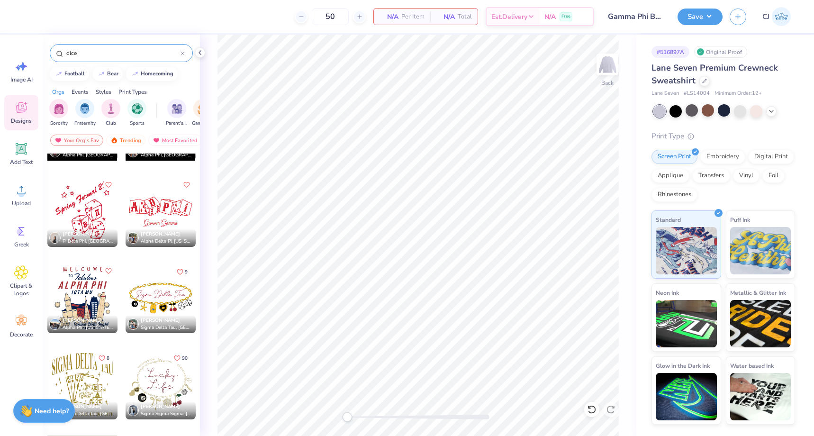
scroll to position [552, 0]
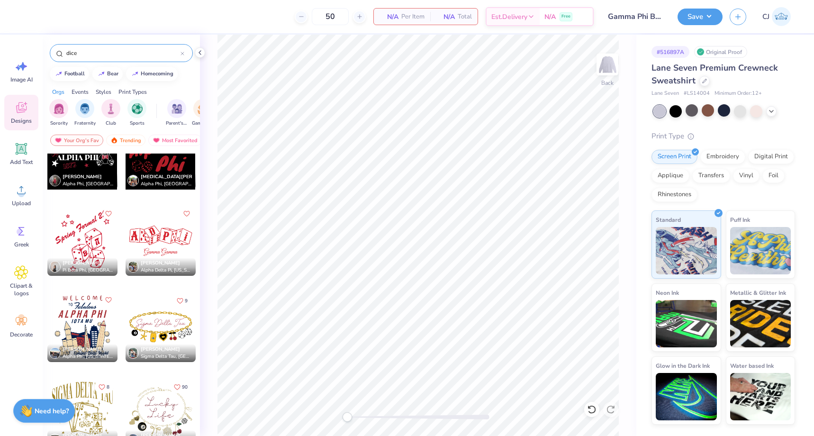
click at [152, 231] on div at bounding box center [161, 241] width 70 height 70
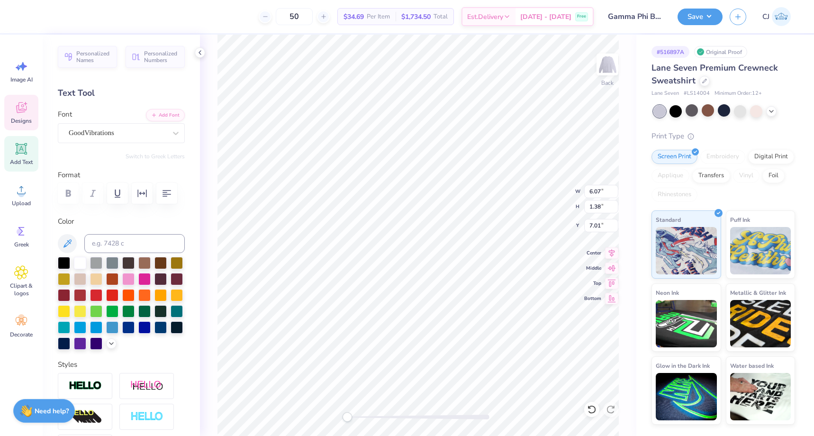
scroll to position [0, 5]
type textarea "Viva Las Vegas Date Party 2025"
click at [26, 15] on div at bounding box center [25, 15] width 13 height 13
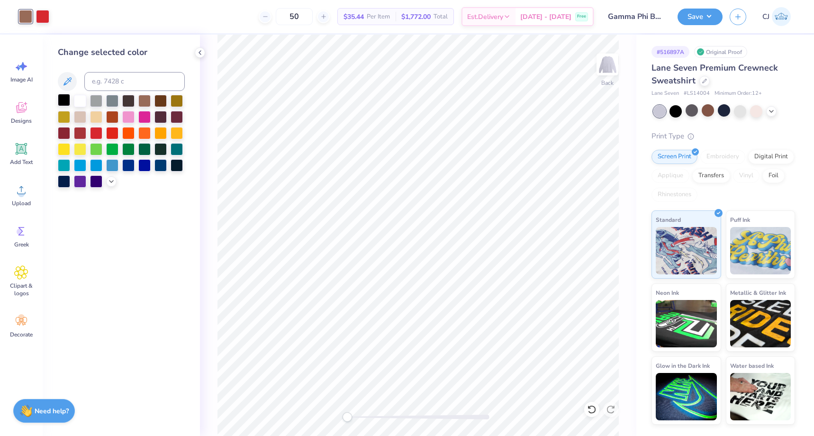
click at [65, 101] on div at bounding box center [64, 100] width 12 height 12
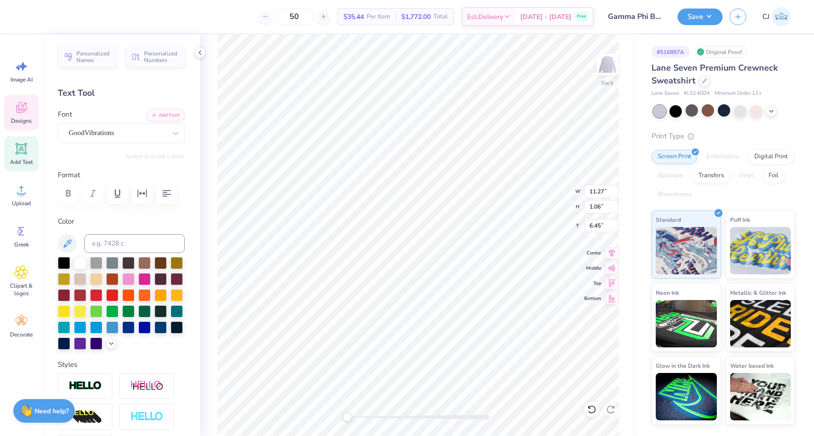
scroll to position [0, 3]
click at [123, 136] on div "GoodVibrations" at bounding box center [117, 133] width 99 height 15
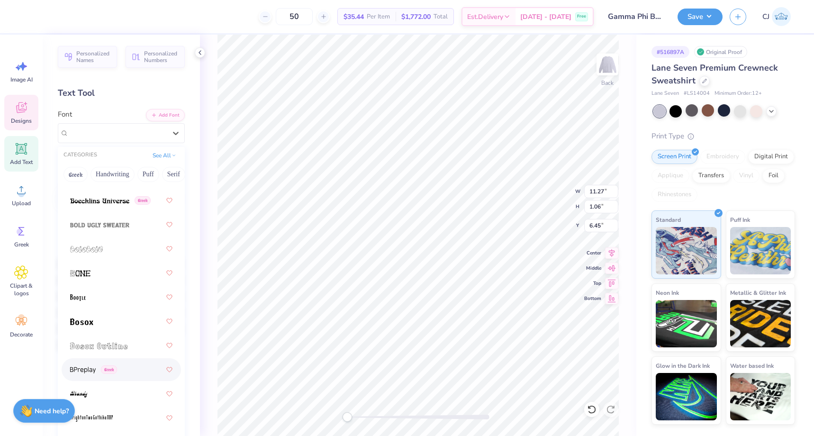
scroll to position [882, 0]
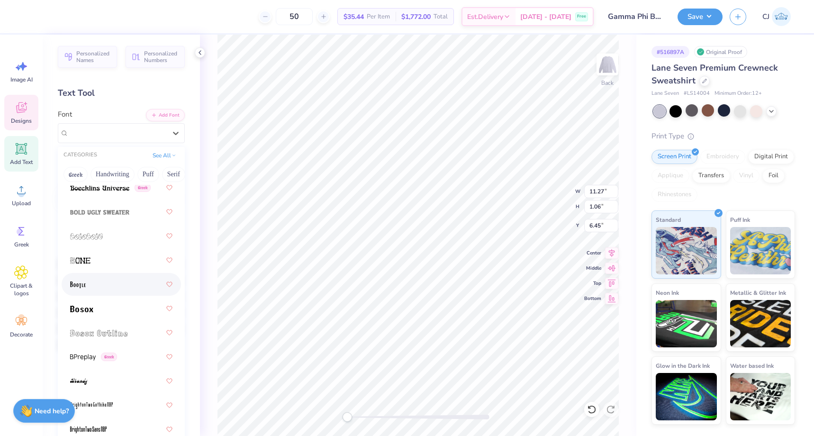
click at [105, 290] on div at bounding box center [121, 284] width 102 height 17
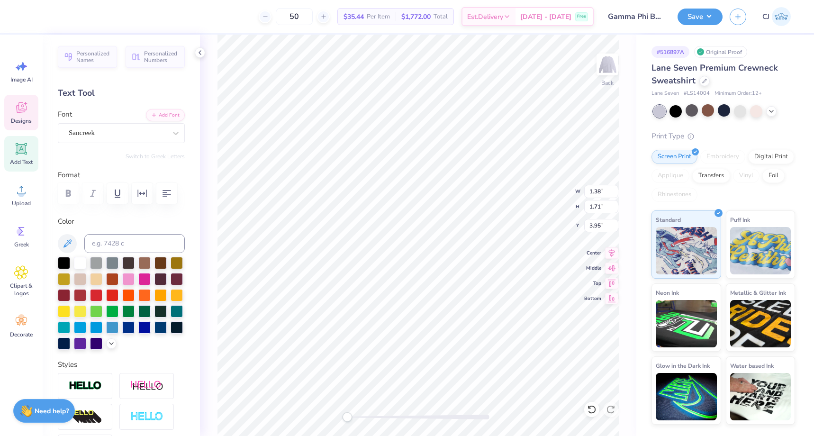
type textarea "G"
type textarea "P"
type input "1.22"
type input "1.63"
type input "4.02"
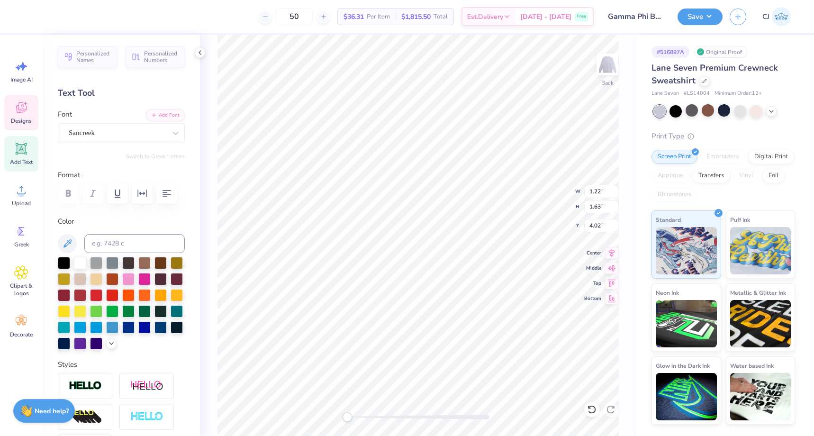
type textarea "H"
type input "0.81"
type input "1.55"
type input "4.19"
type textarea "I"
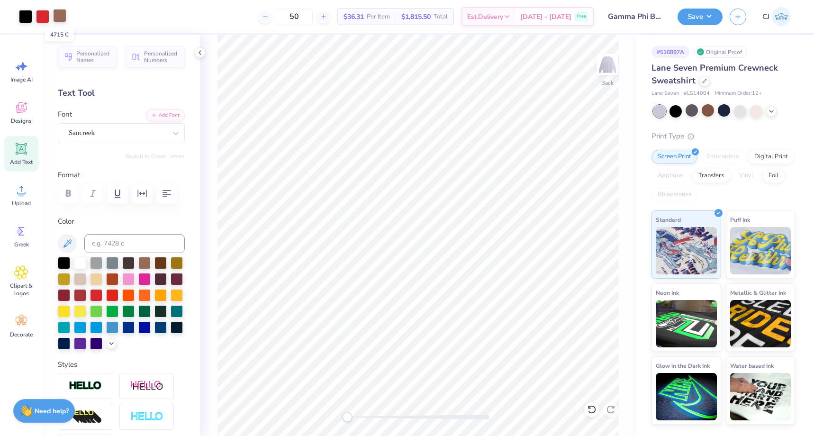
click at [60, 12] on div at bounding box center [59, 15] width 13 height 13
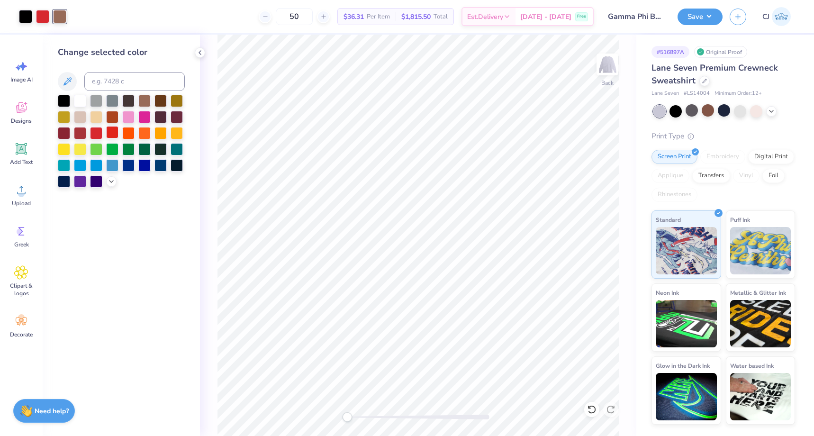
click at [112, 130] on div at bounding box center [112, 132] width 12 height 12
click at [94, 134] on div at bounding box center [96, 132] width 12 height 12
click at [64, 96] on div at bounding box center [64, 100] width 12 height 12
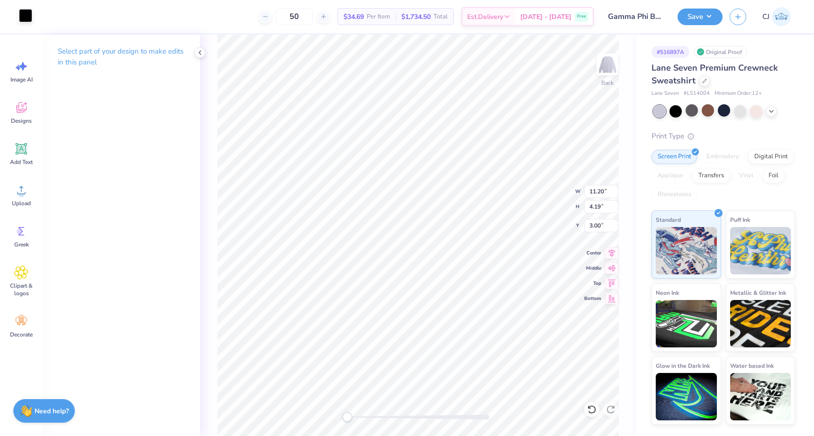
click at [24, 17] on div at bounding box center [25, 15] width 13 height 13
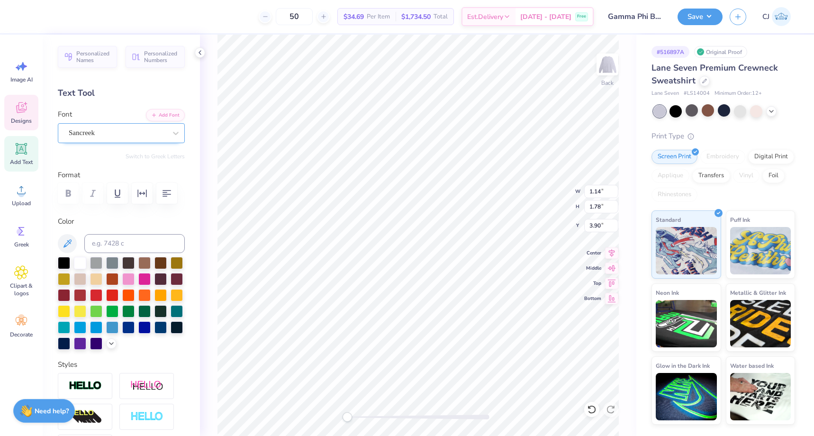
click at [110, 127] on div "Sancreek" at bounding box center [117, 133] width 99 height 15
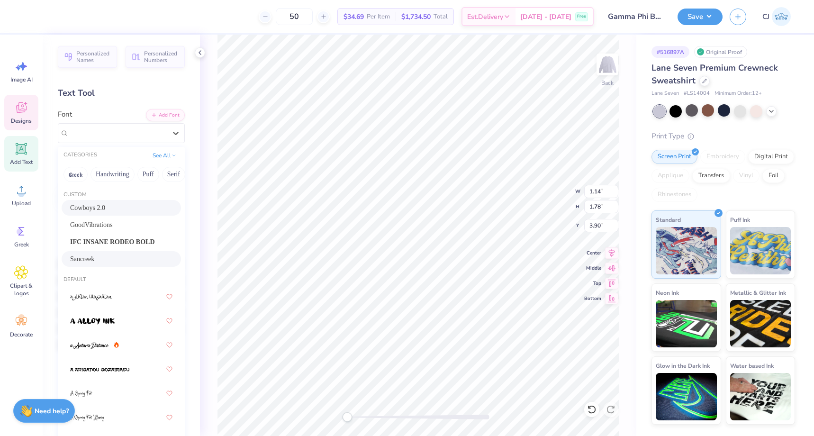
click at [105, 209] on span "Cowboys 2.0" at bounding box center [87, 208] width 35 height 10
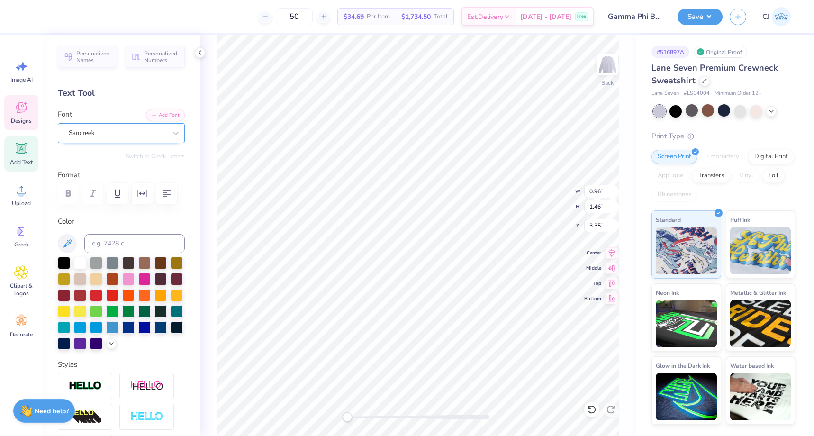
click at [134, 136] on div "Sancreek" at bounding box center [117, 133] width 99 height 15
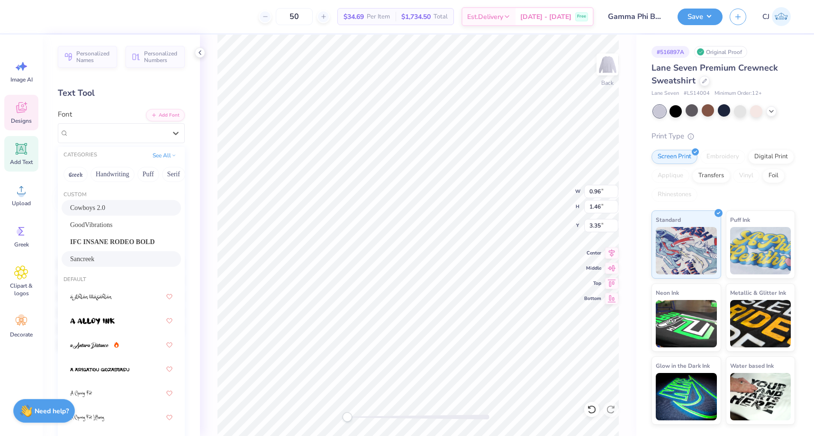
click at [126, 208] on div "Cowboys 2.0" at bounding box center [121, 208] width 102 height 10
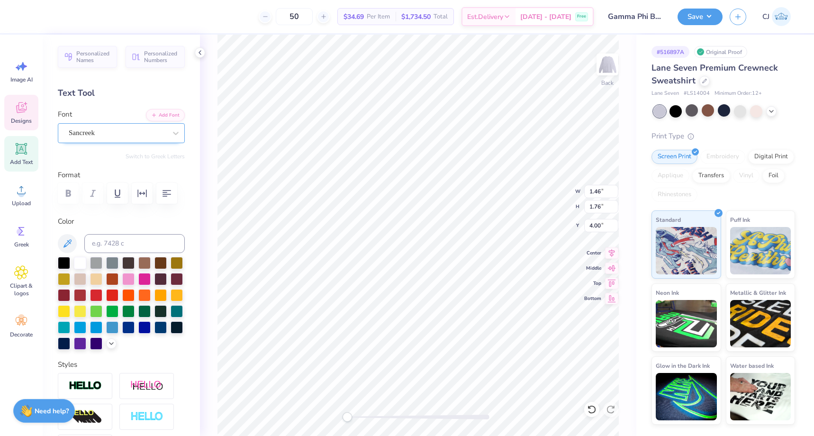
click at [146, 127] on div at bounding box center [118, 132] width 98 height 13
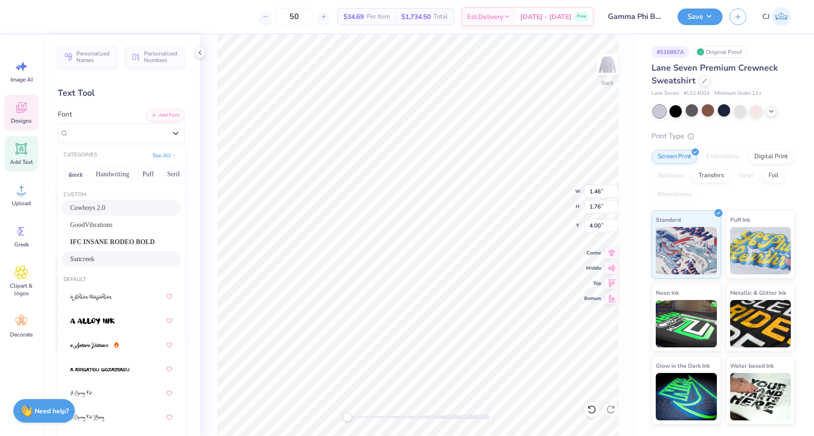
click at [127, 211] on div "Cowboys 2.0" at bounding box center [121, 208] width 102 height 10
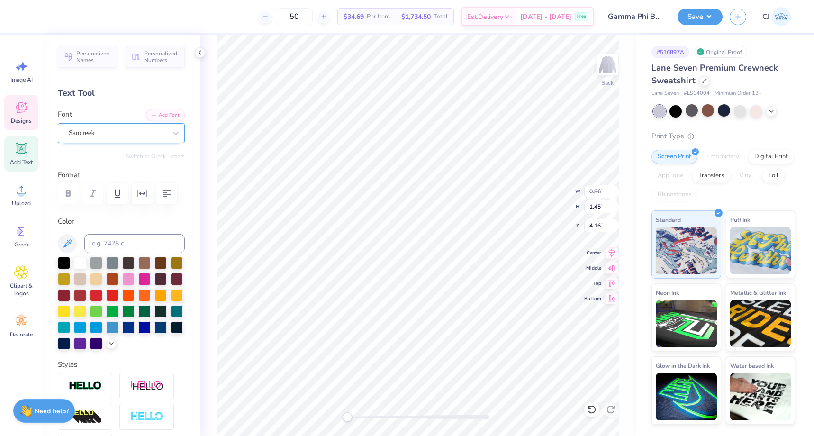
click at [152, 139] on div "Sancreek" at bounding box center [117, 133] width 99 height 15
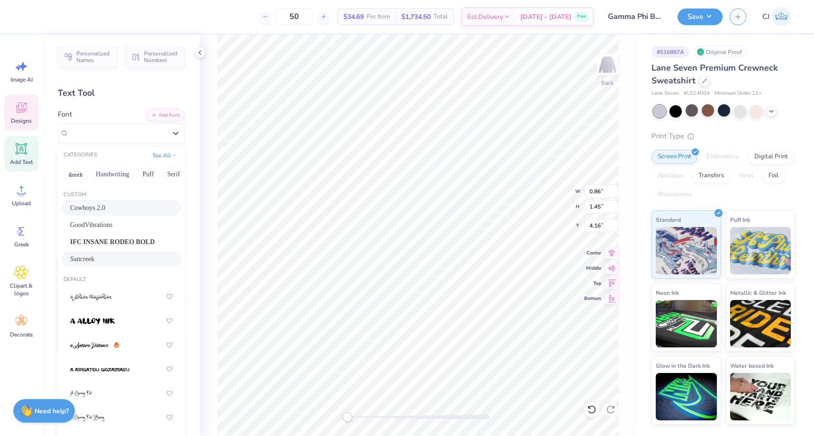
click at [137, 212] on div "Cowboys 2.0" at bounding box center [121, 208] width 102 height 10
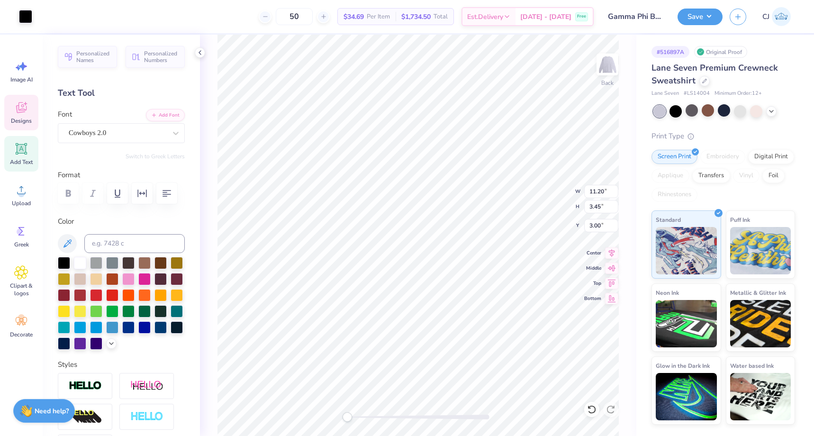
type input "1.02"
type input "1.46"
type input "4.15"
click at [31, 110] on div "Designs" at bounding box center [21, 113] width 34 height 36
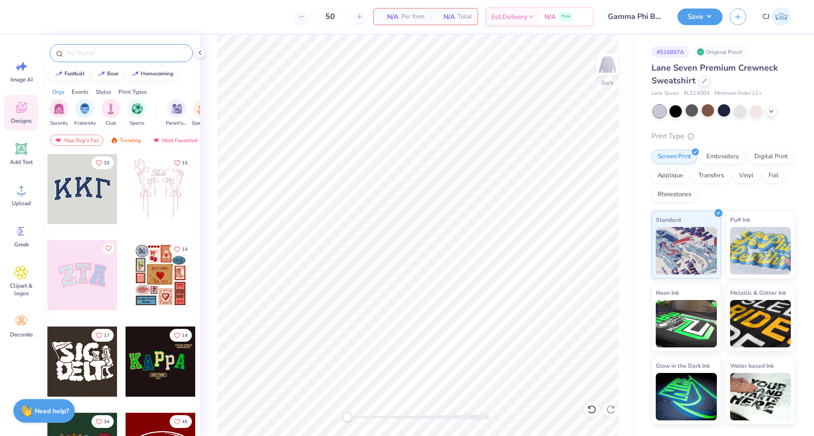
click at [133, 50] on input "text" at bounding box center [125, 52] width 121 height 9
type input "vegas"
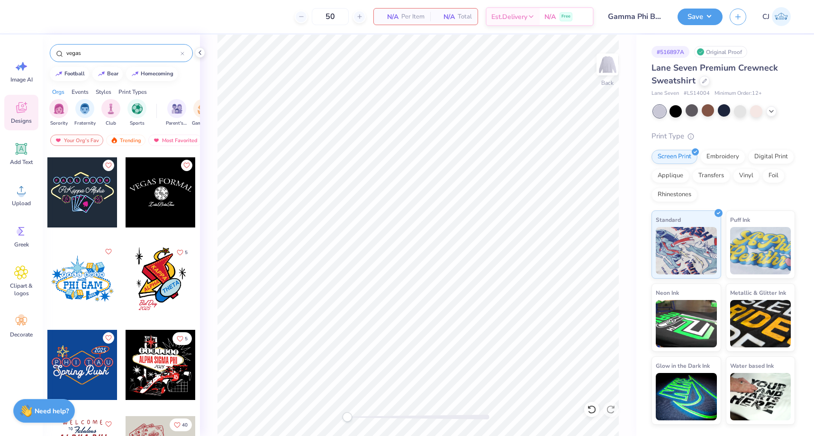
scroll to position [174, 0]
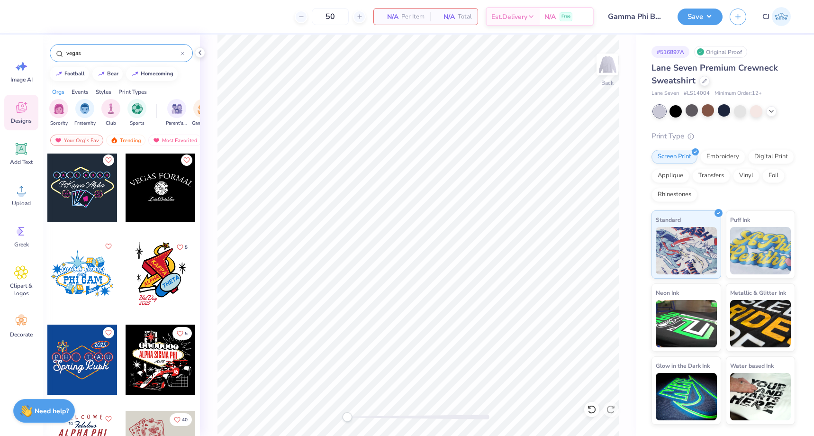
click at [82, 272] on div at bounding box center [82, 273] width 70 height 70
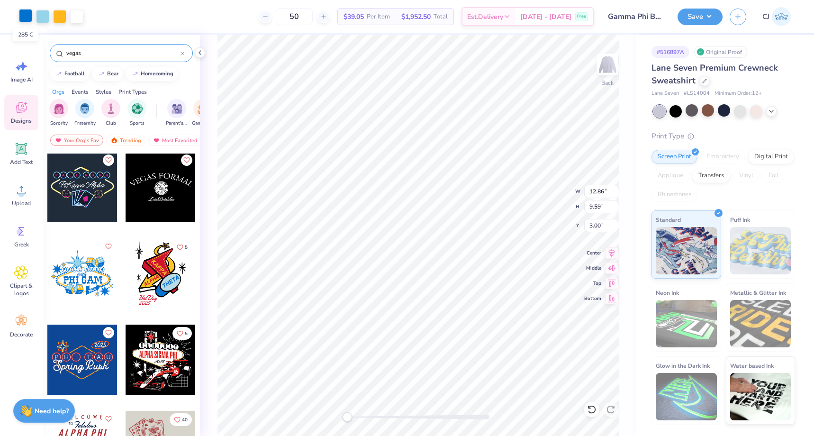
click at [28, 18] on div at bounding box center [25, 15] width 13 height 13
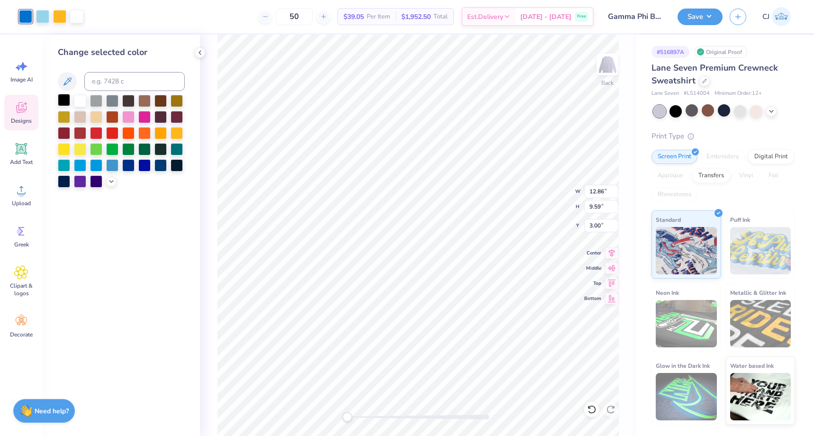
click at [66, 99] on div at bounding box center [64, 100] width 12 height 12
click at [38, 14] on div at bounding box center [42, 15] width 13 height 13
click at [65, 102] on div at bounding box center [64, 100] width 12 height 12
click at [40, 20] on div at bounding box center [42, 15] width 13 height 13
click at [67, 100] on div at bounding box center [64, 100] width 12 height 12
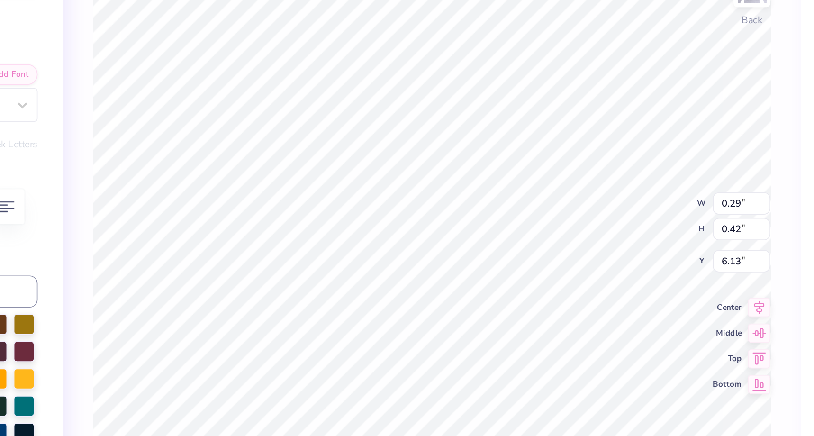
type textarea "D"
type input "0.41"
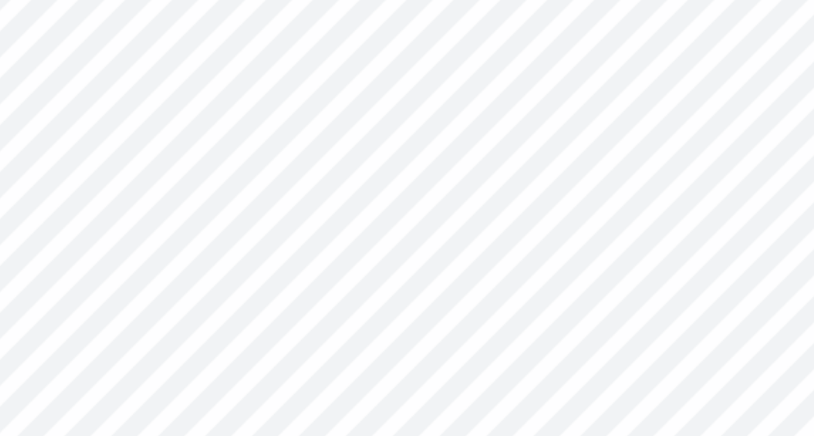
type textarea "T"
type input "4.45"
type input "4.12"
type input "3.00"
type textarea "E"
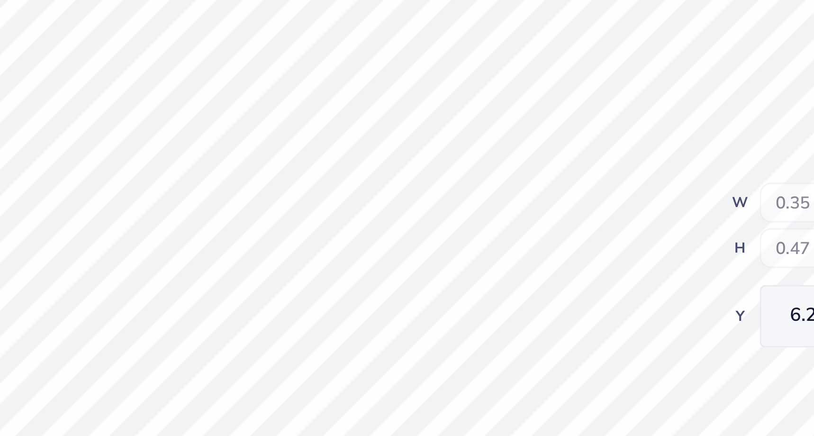
type input "4.45"
type input "4.12"
type input "3.00"
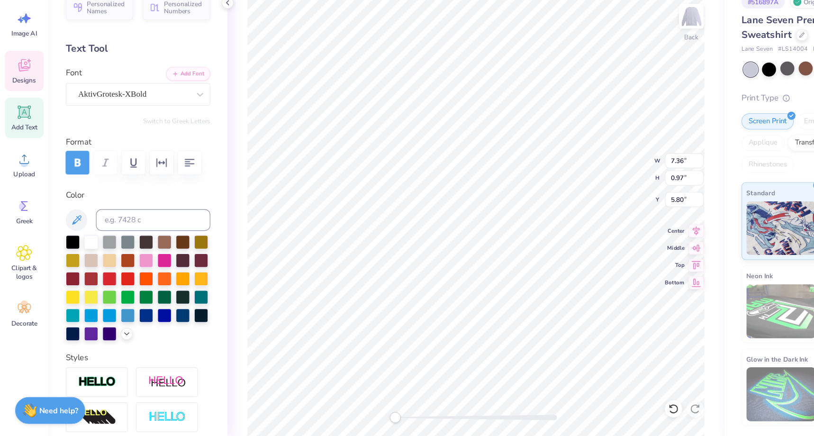
scroll to position [0, 0]
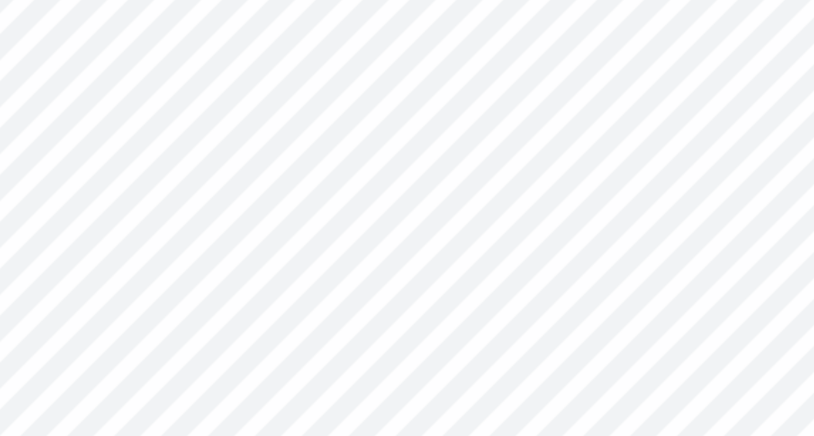
type textarea "{"
type textarea "P"
type input "0.35"
type textarea "\"
type textarea "A"
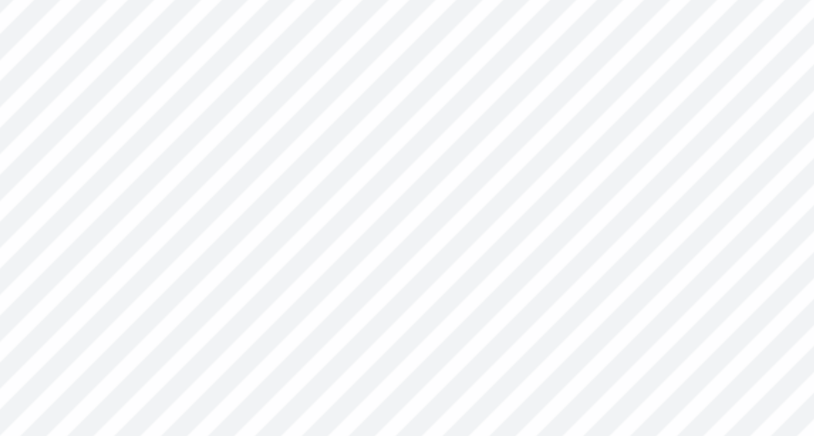
type input "0.34"
type input "6.12"
type textarea "R"
type input "0.35"
type input "0.40"
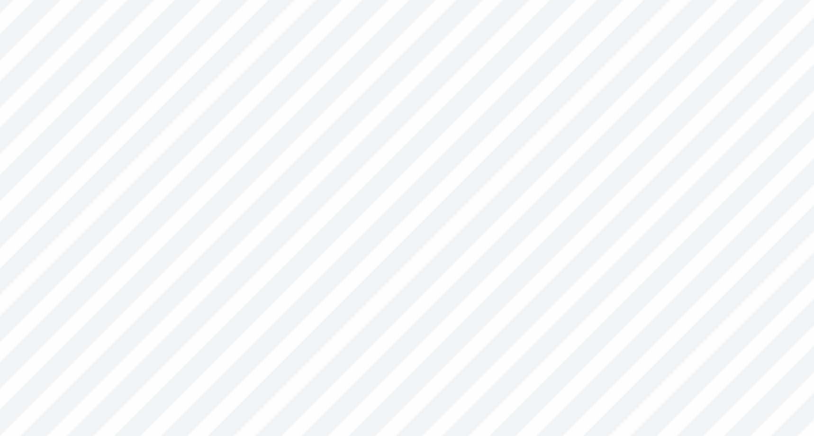
type input "6.11"
type textarea "T"
type textarea "Y"
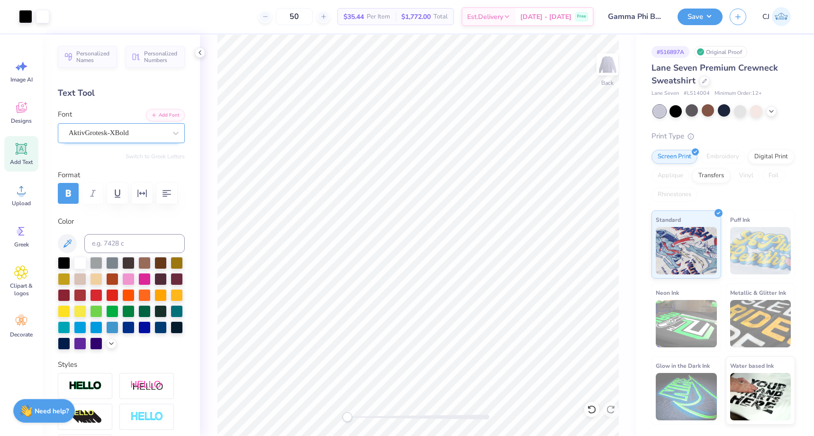
click at [109, 135] on div "AktivGrotesk-XBold" at bounding box center [117, 133] width 99 height 15
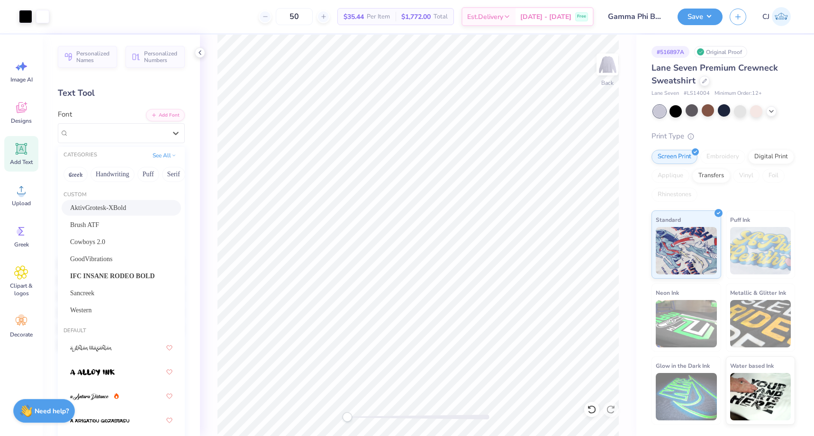
click at [137, 101] on div "Personalized Names Personalized Numbers Text Tool Add Font Font option AktivGro…" at bounding box center [121, 235] width 157 height 401
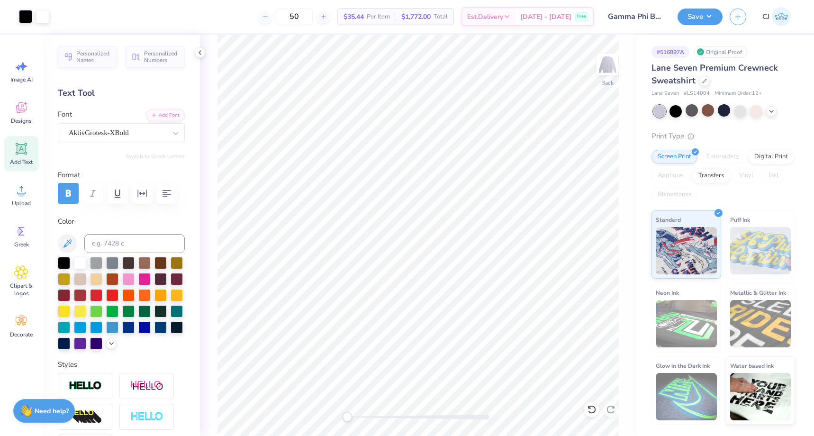
click at [31, 153] on div "Add Text" at bounding box center [21, 154] width 34 height 36
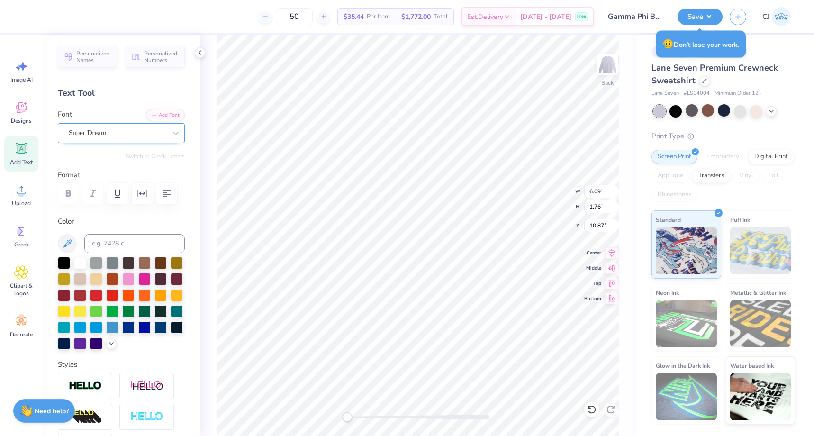
type textarea "O"
click at [157, 136] on div "Super Dream" at bounding box center [117, 133] width 99 height 15
click at [140, 208] on div "AktivGrotesk-XBold" at bounding box center [121, 208] width 102 height 10
type input "aktiv"
click at [65, 264] on div at bounding box center [64, 262] width 12 height 12
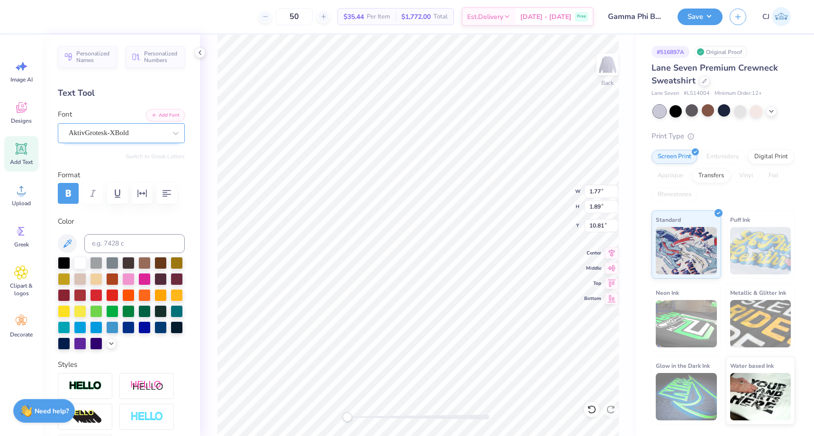
click at [103, 136] on div "AktivGrotesk-XBold" at bounding box center [117, 133] width 99 height 15
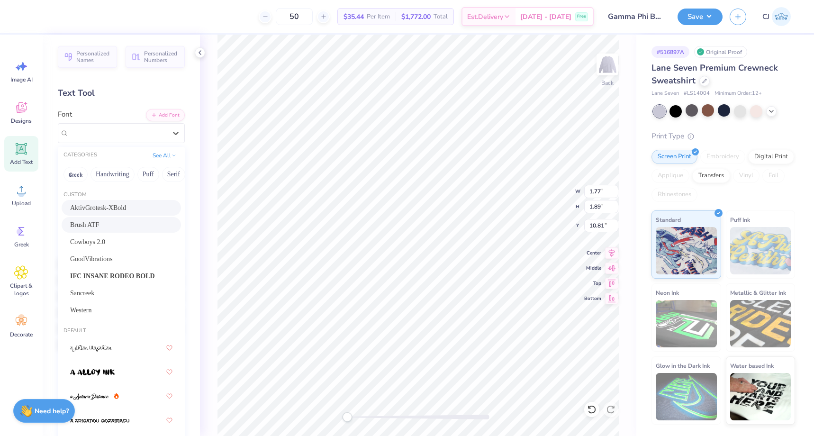
click at [99, 228] on div "Brush ATF" at bounding box center [121, 225] width 102 height 10
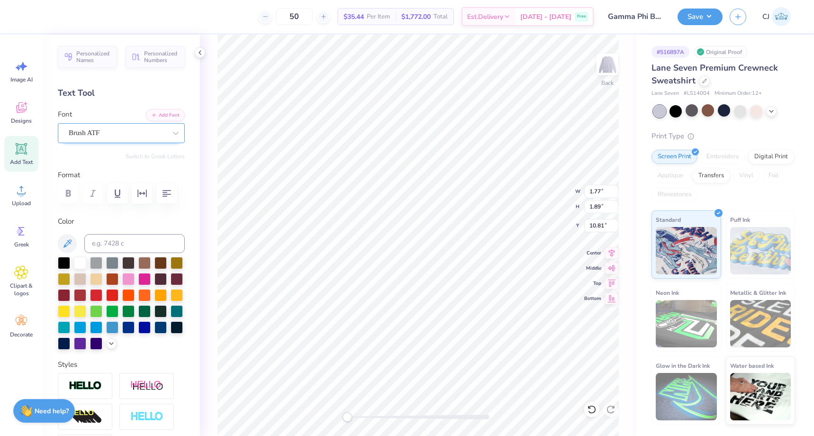
click at [123, 127] on div "Brush ATF" at bounding box center [117, 133] width 99 height 15
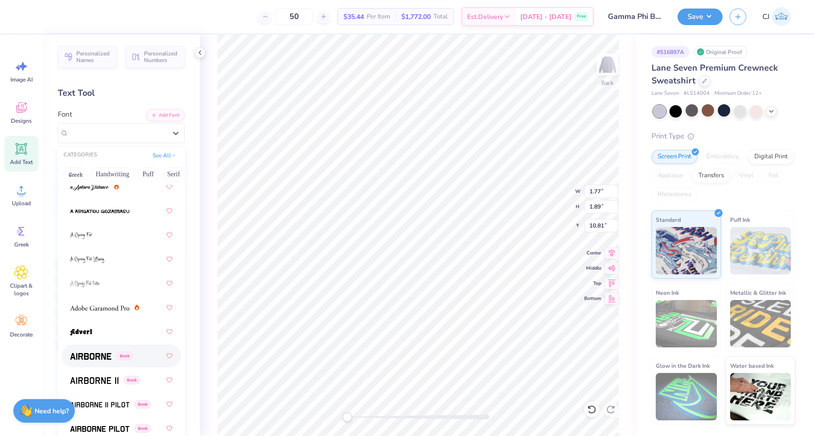
scroll to position [230, 0]
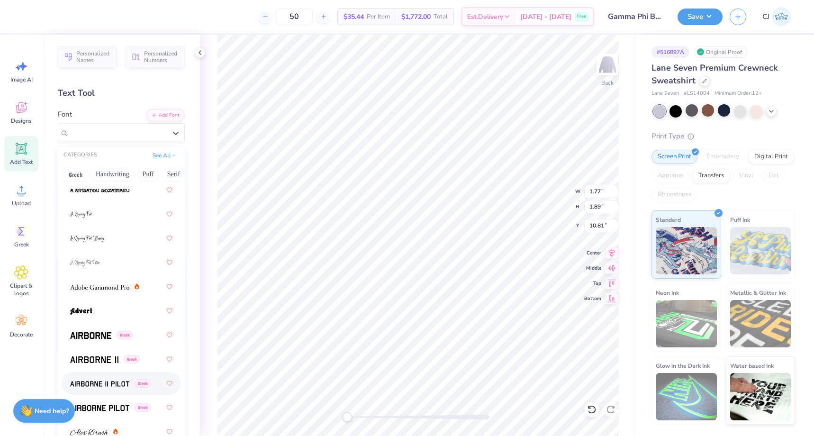
click at [98, 387] on img at bounding box center [99, 383] width 59 height 7
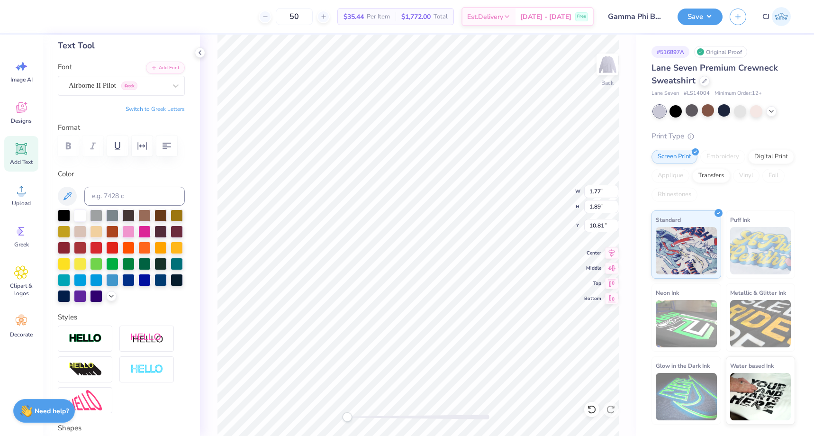
scroll to position [0, 0]
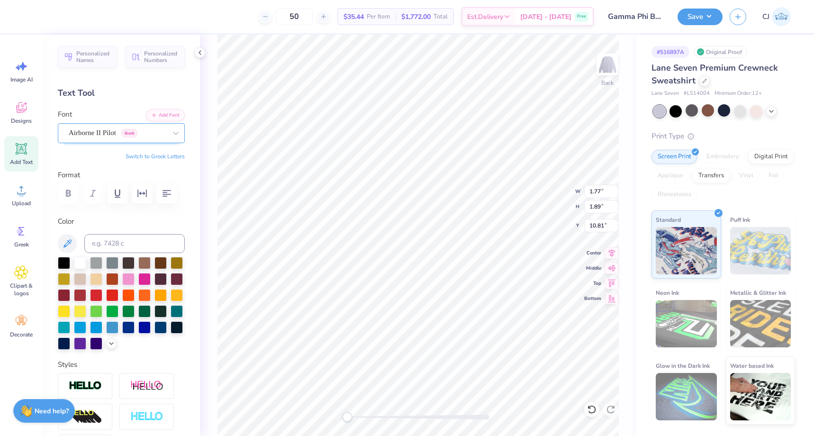
click at [99, 141] on div "Airborne II Pilot Greek" at bounding box center [121, 133] width 127 height 20
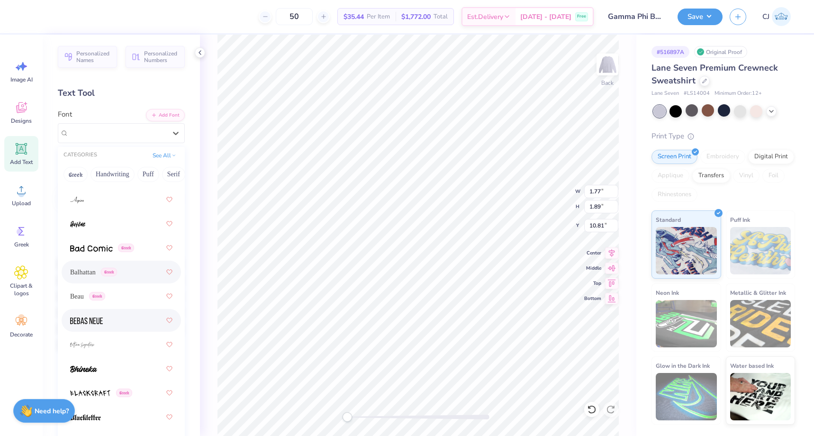
scroll to position [660, 0]
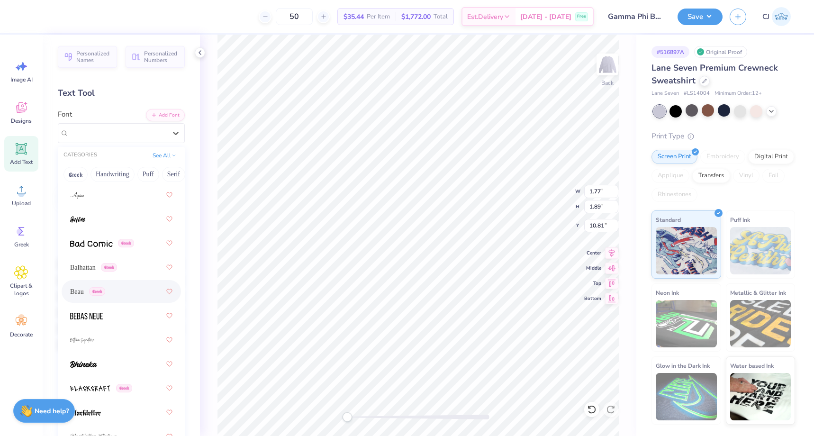
click at [123, 292] on div "Beau Greek" at bounding box center [121, 291] width 102 height 17
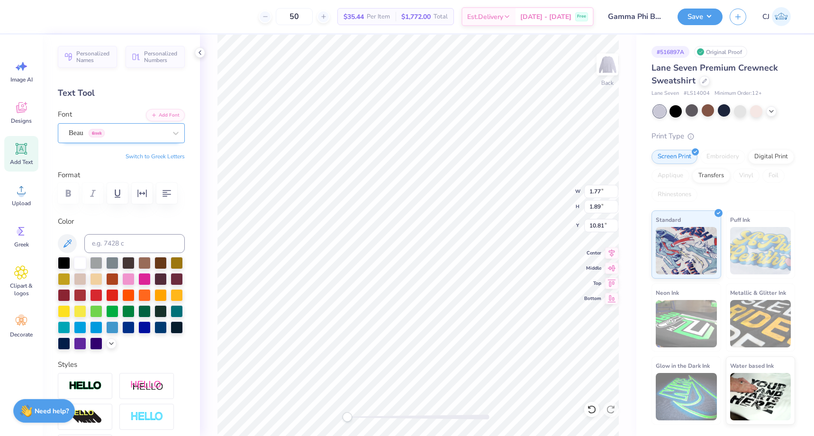
click at [121, 136] on div "Beau Greek" at bounding box center [117, 133] width 99 height 15
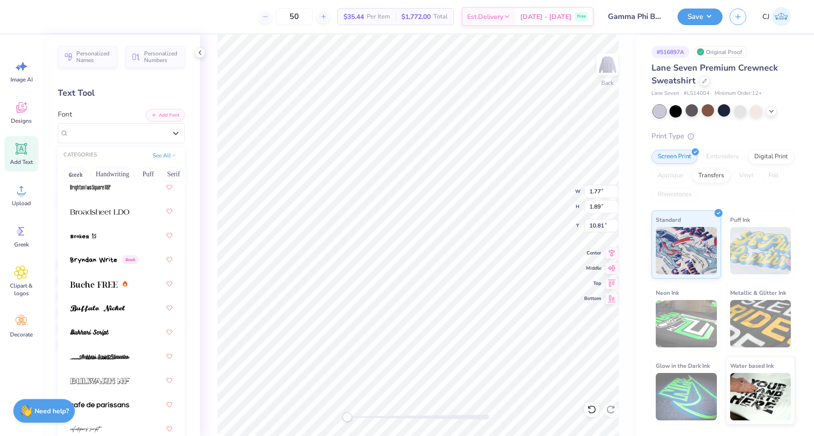
scroll to position [1331, 0]
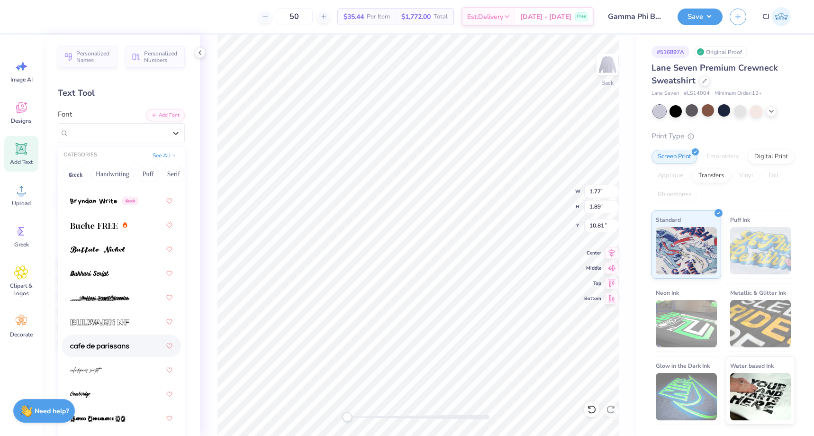
click at [117, 352] on div at bounding box center [121, 345] width 102 height 17
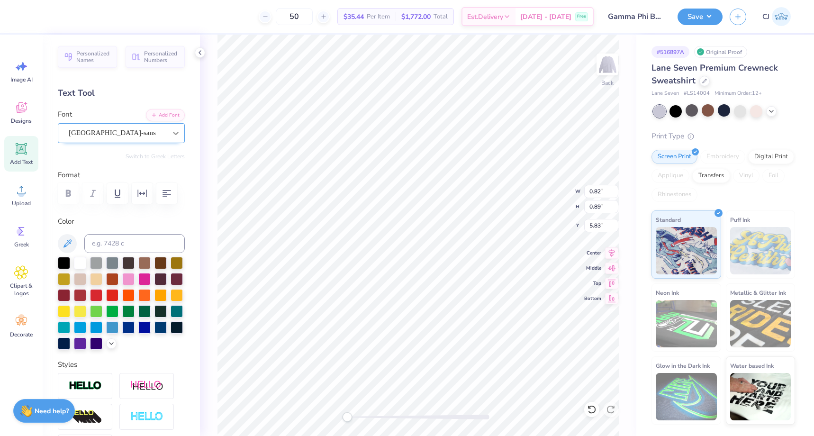
click at [173, 136] on icon at bounding box center [175, 132] width 9 height 9
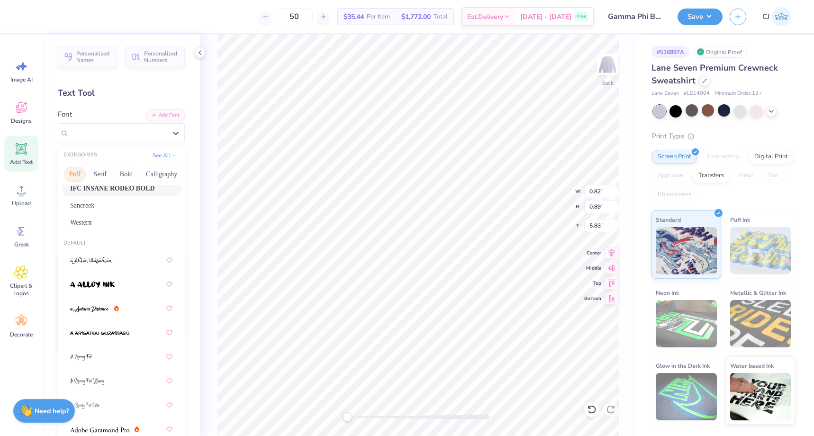
scroll to position [0, 74]
click at [102, 178] on button "Serif" at bounding box center [99, 174] width 23 height 15
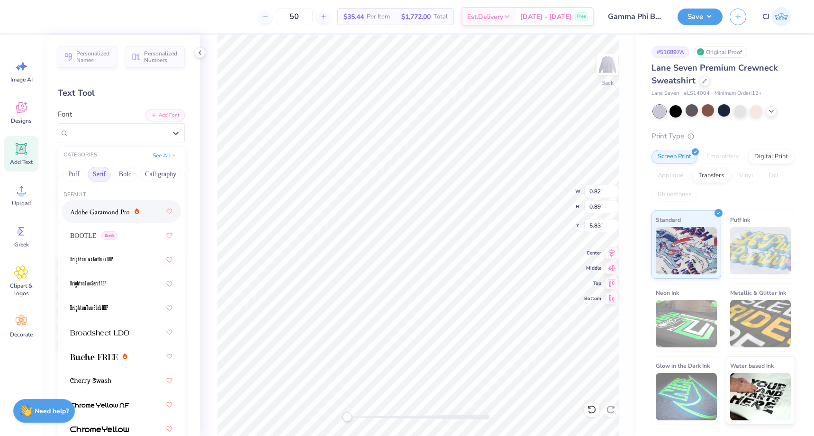
click at [115, 217] on div at bounding box center [121, 211] width 102 height 17
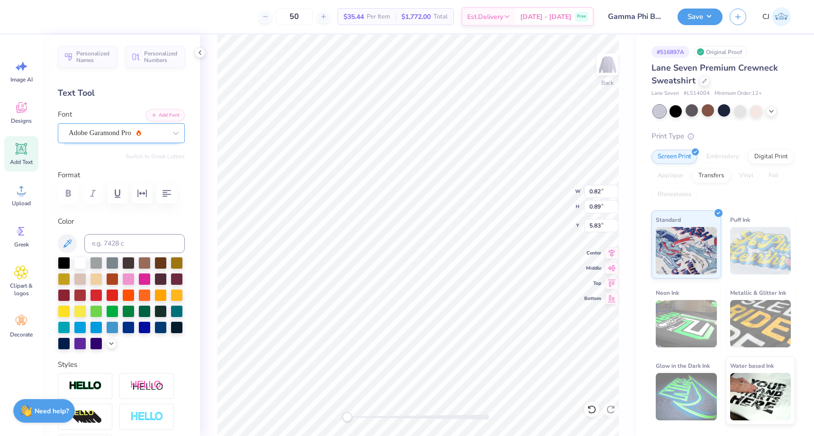
click at [123, 130] on div "Adobe Garamond Pro" at bounding box center [117, 133] width 99 height 15
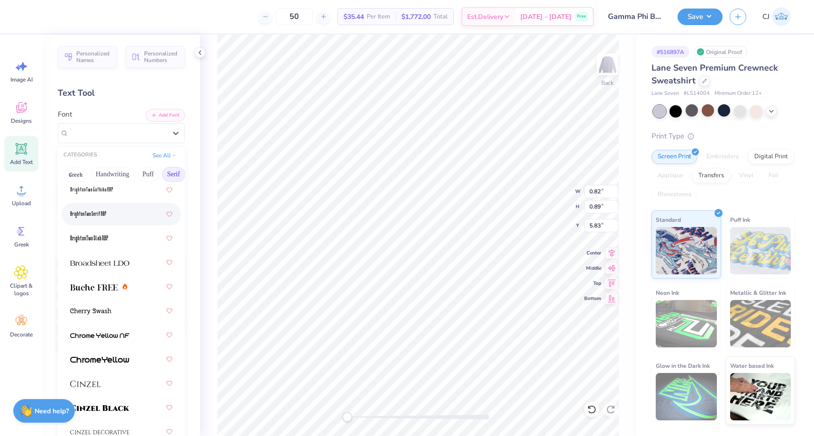
scroll to position [72, 0]
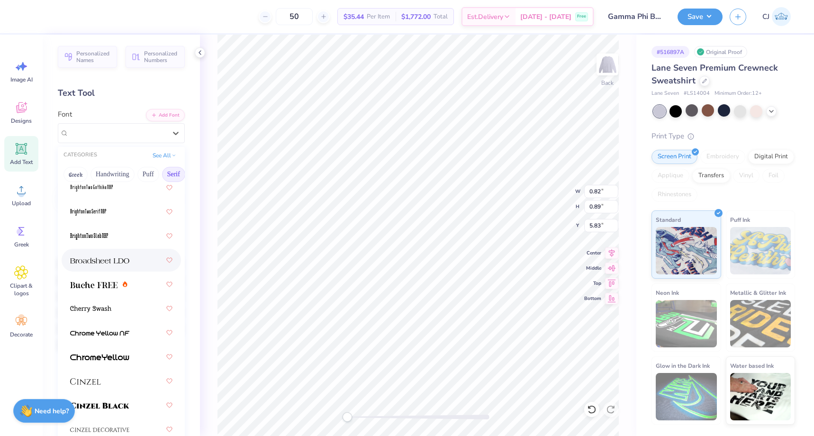
click at [104, 258] on img at bounding box center [99, 260] width 59 height 7
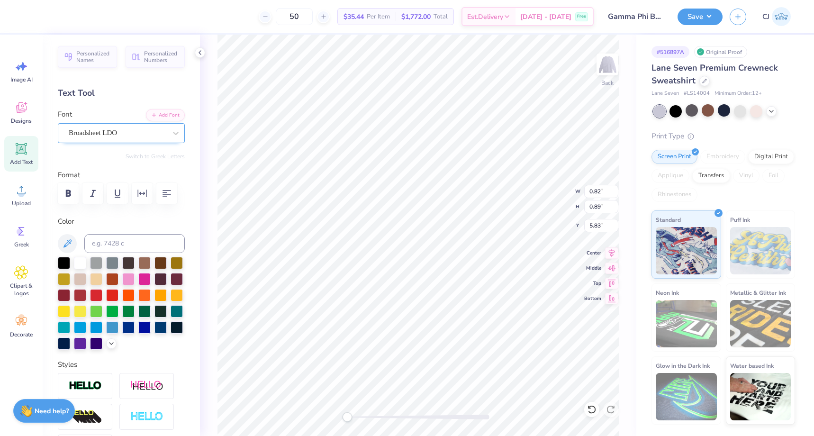
click at [145, 138] on div "Broadsheet LDO" at bounding box center [117, 133] width 99 height 15
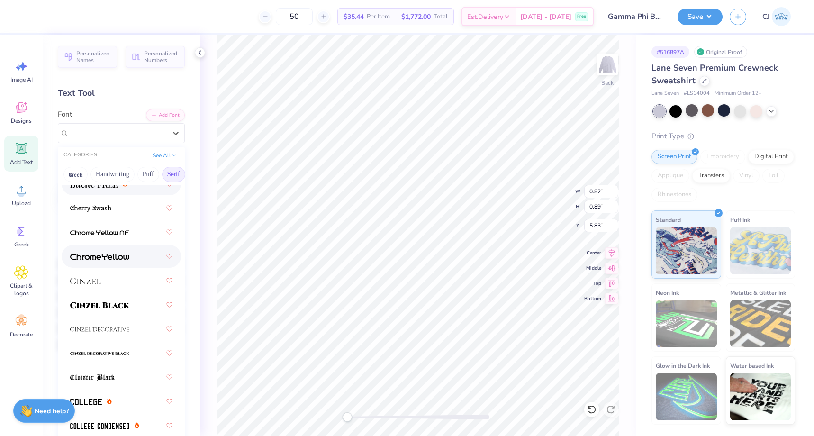
scroll to position [172, 0]
click at [117, 337] on div at bounding box center [121, 329] width 102 height 17
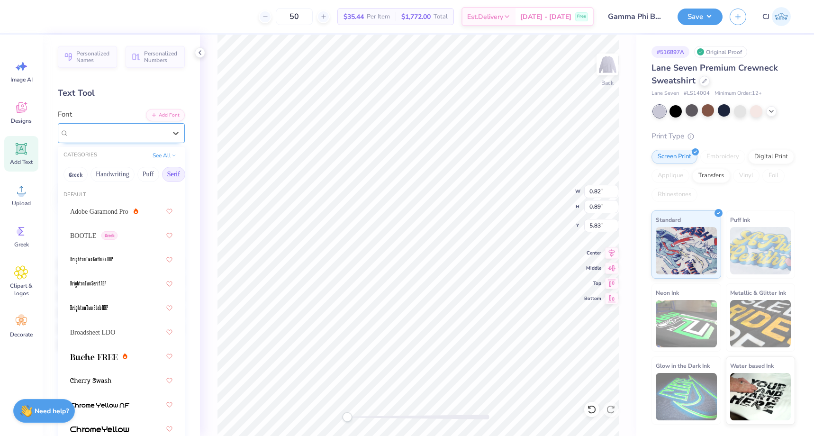
click at [141, 127] on div at bounding box center [118, 132] width 98 height 13
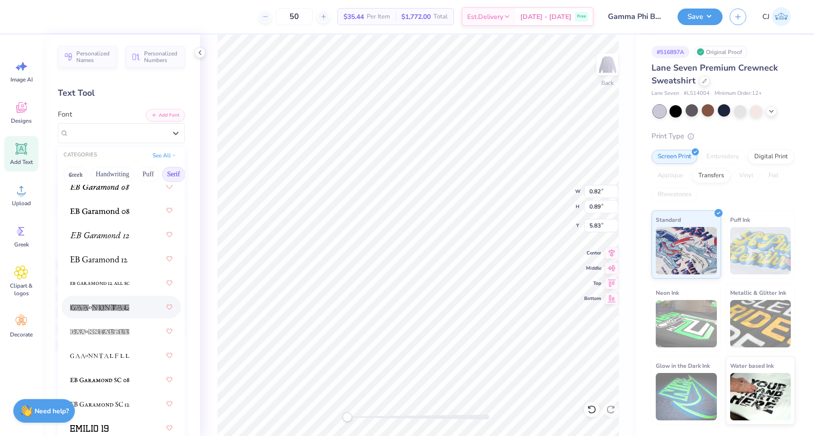
scroll to position [831, 0]
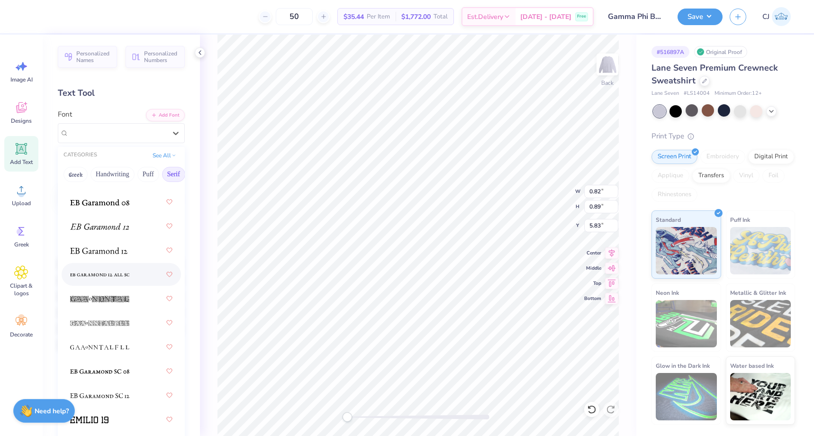
click at [119, 281] on div at bounding box center [121, 274] width 102 height 17
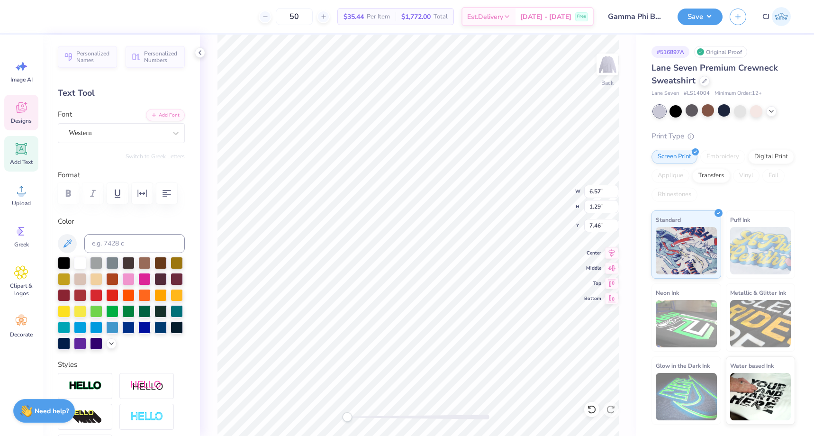
scroll to position [0, 0]
type textarea "GPHI"
click at [204, 93] on div "Back" at bounding box center [418, 235] width 436 height 401
click at [44, 15] on div at bounding box center [42, 15] width 13 height 13
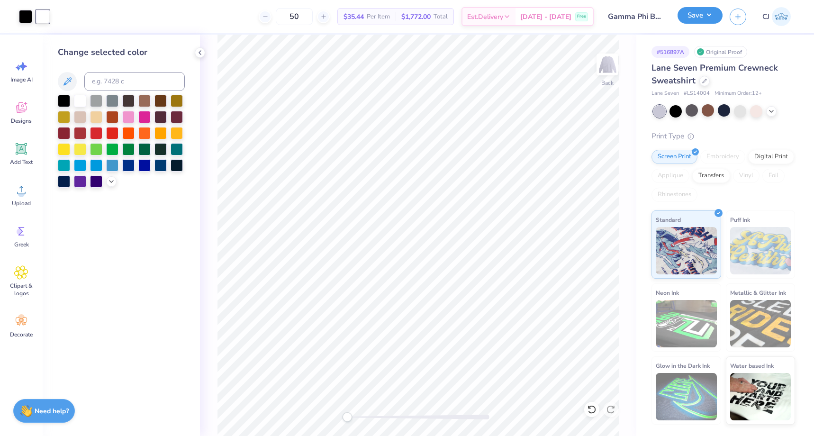
click at [699, 22] on button "Save" at bounding box center [700, 15] width 45 height 17
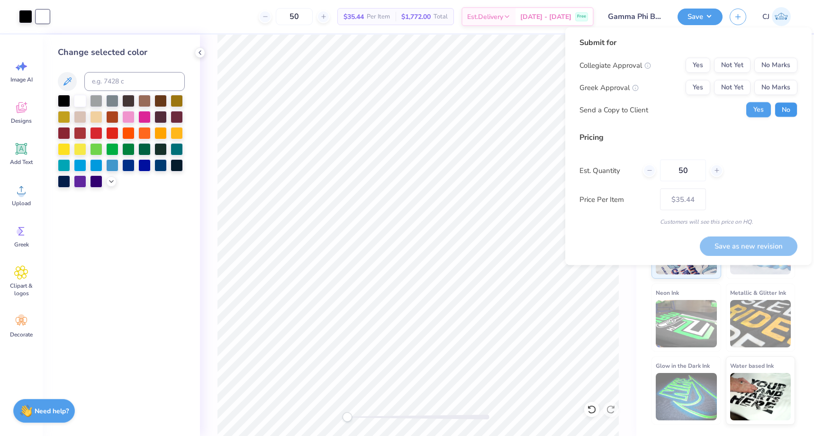
click at [783, 113] on button "No" at bounding box center [786, 109] width 23 height 15
click at [708, 85] on button "Yes" at bounding box center [698, 87] width 25 height 15
click at [777, 72] on button "No Marks" at bounding box center [775, 65] width 43 height 15
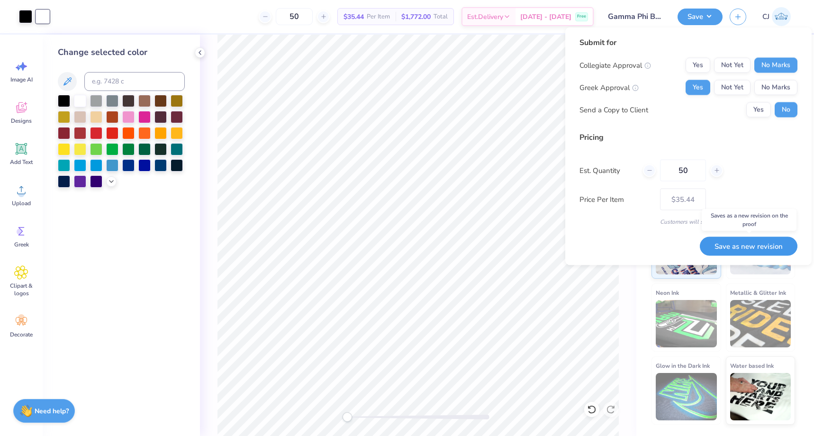
click at [759, 251] on button "Save as new revision" at bounding box center [749, 245] width 98 height 19
type input "$35.44"
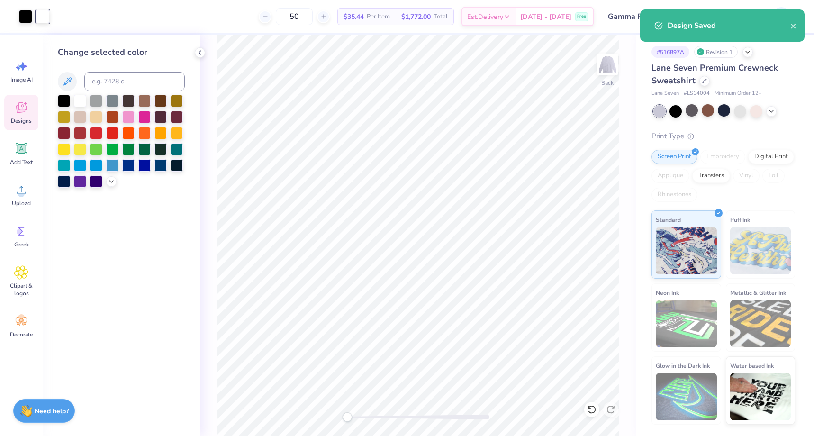
click at [28, 110] on div "Designs" at bounding box center [21, 113] width 34 height 36
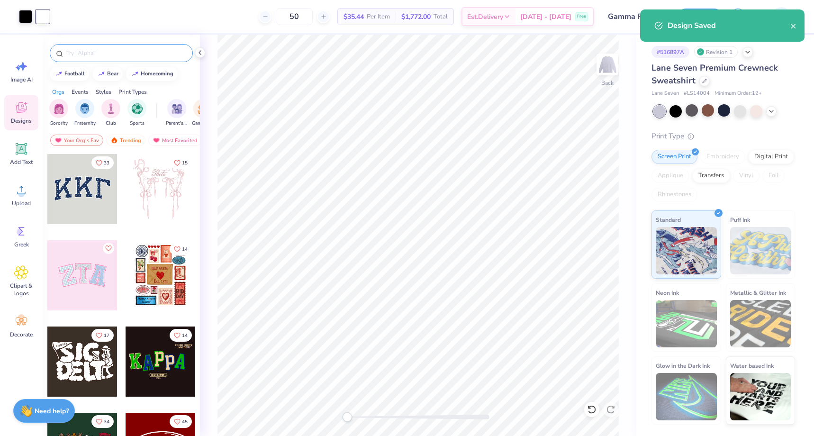
click at [105, 54] on input "text" at bounding box center [125, 52] width 121 height 9
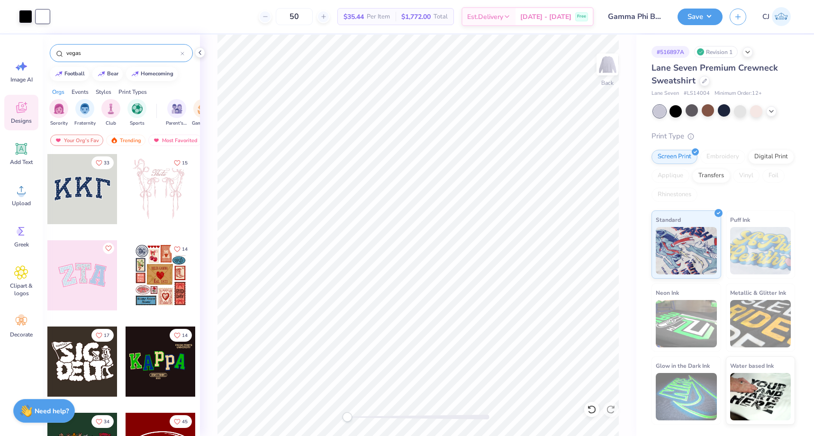
type input "vegas"
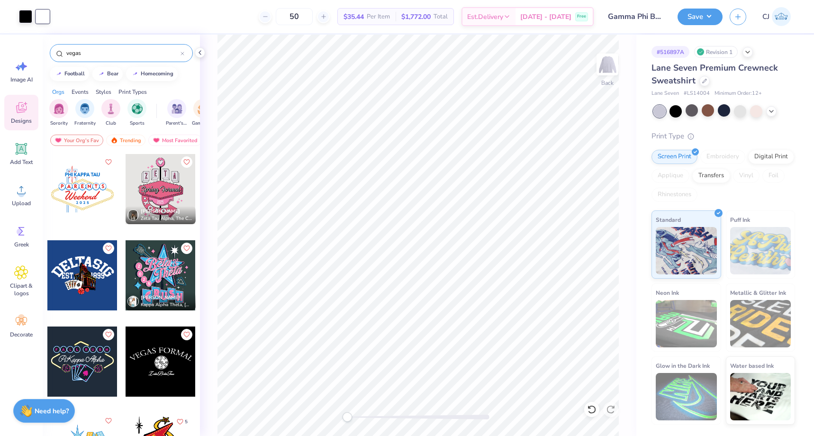
type textarea "x"
